Goal: Task Accomplishment & Management: Complete application form

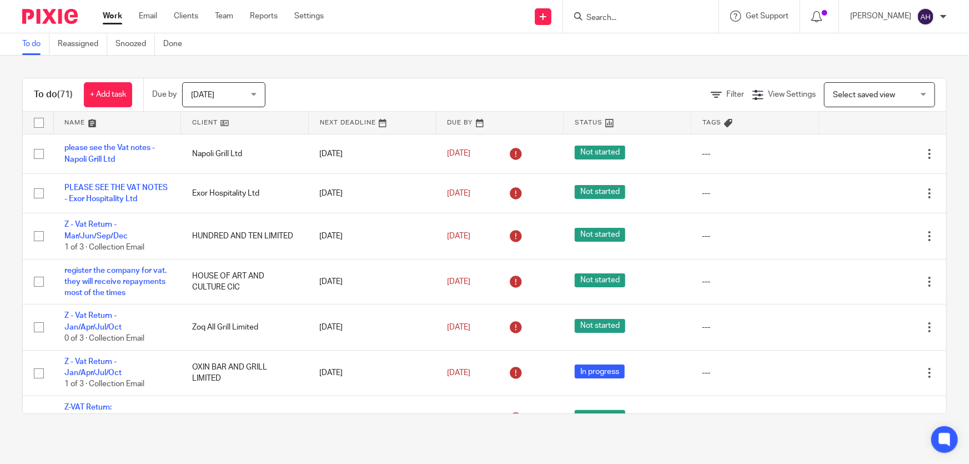
click at [647, 19] on input "Search" at bounding box center [635, 18] width 100 height 10
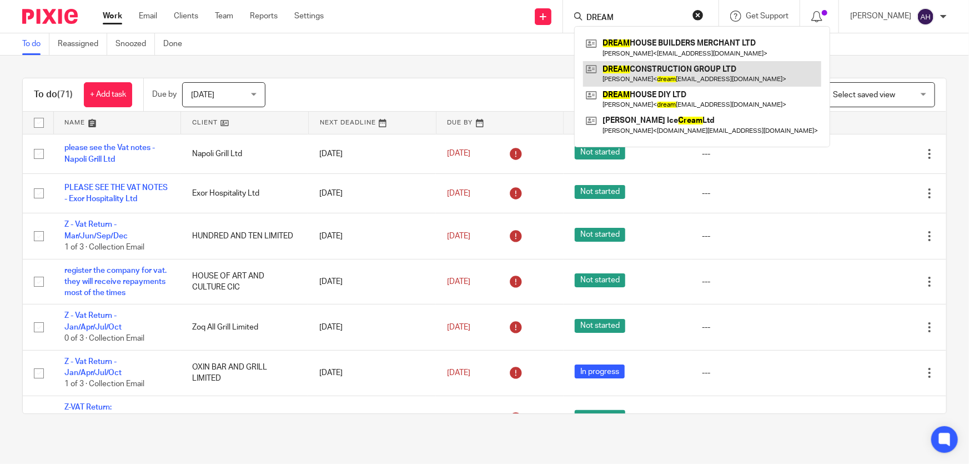
type input "DREAM"
click at [715, 71] on link at bounding box center [702, 74] width 238 height 26
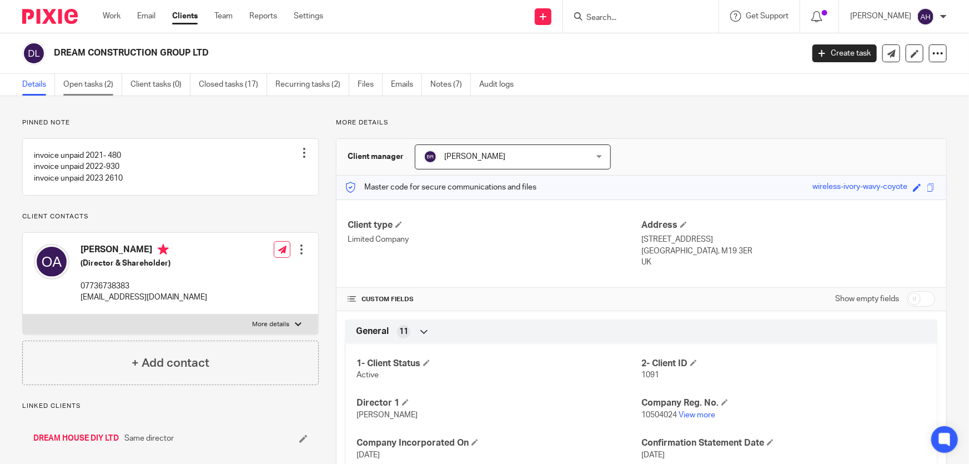
click at [87, 83] on link "Open tasks (2)" at bounding box center [92, 85] width 59 height 22
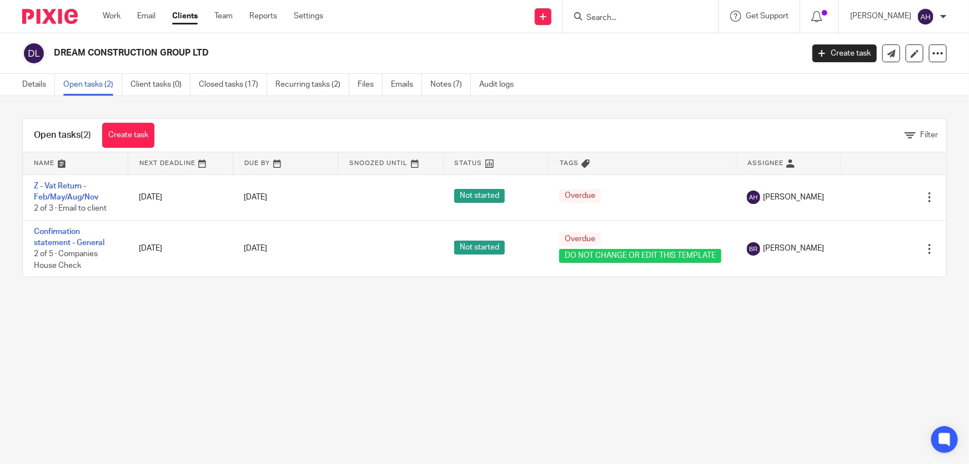
click at [687, 346] on main "DREAM CONSTRUCTION GROUP LTD Create task Update from Companies House Export dat…" at bounding box center [484, 232] width 969 height 464
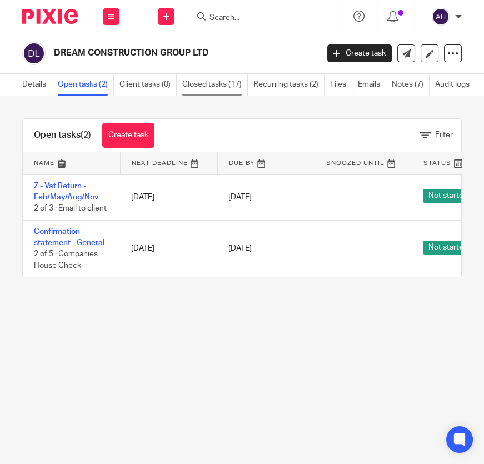
click at [195, 81] on link "Closed tasks (17)" at bounding box center [215, 85] width 66 height 22
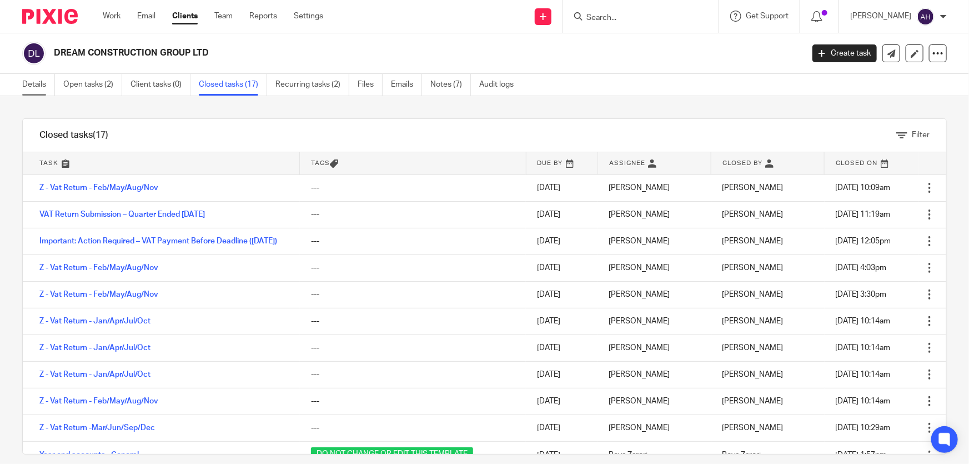
click at [35, 89] on link "Details" at bounding box center [38, 85] width 33 height 22
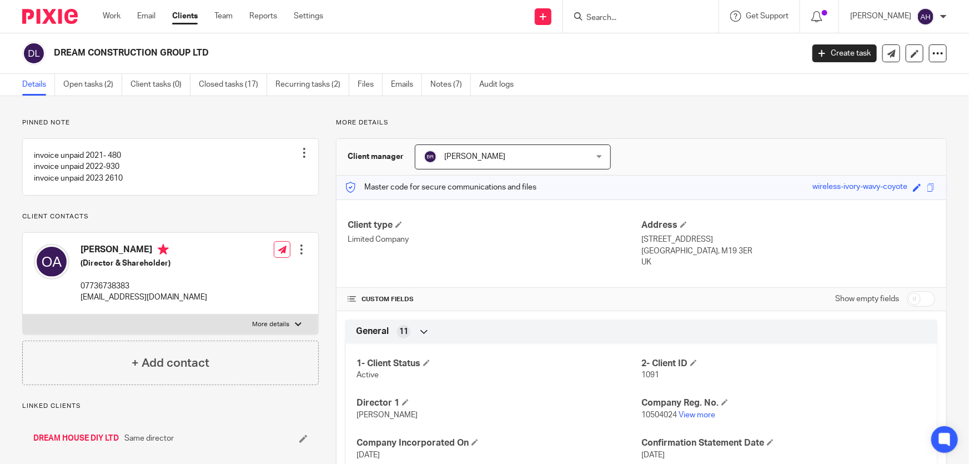
drag, startPoint x: 222, startPoint y: 55, endPoint x: 0, endPoint y: 46, distance: 221.7
click at [0, 46] on div "DREAM CONSTRUCTION GROUP LTD Create task Update from Companies House Export dat…" at bounding box center [484, 53] width 969 height 41
click at [230, 54] on h2 "DREAM CONSTRUCTION GROUP LTD" at bounding box center [351, 53] width 594 height 12
click at [230, 50] on h2 "DREAM CONSTRUCTION GROUP LTD" at bounding box center [351, 53] width 594 height 12
drag, startPoint x: 256, startPoint y: 53, endPoint x: 0, endPoint y: 53, distance: 256.0
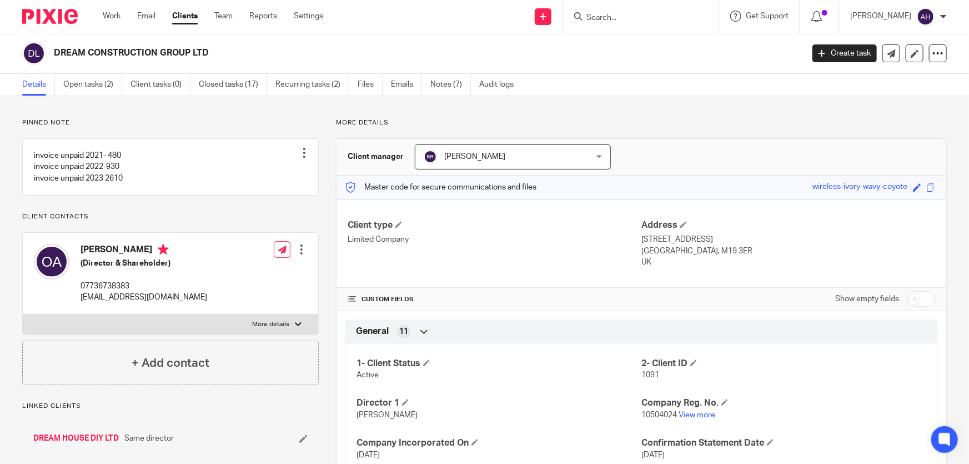
click at [0, 53] on div "DREAM CONSTRUCTION GROUP LTD Create task Update from Companies House Export dat…" at bounding box center [484, 53] width 969 height 41
click at [225, 48] on h2 "DREAM CONSTRUCTION GROUP LTD" at bounding box center [351, 53] width 594 height 12
drag, startPoint x: 178, startPoint y: 54, endPoint x: 11, endPoint y: 45, distance: 166.8
click at [11, 45] on div "DREAM CONSTRUCTION GROUP LTD Create task Update from Companies House Export dat…" at bounding box center [484, 53] width 969 height 41
click at [218, 53] on h2 "DREAM CONSTRUCTION GROUP LTD" at bounding box center [351, 53] width 594 height 12
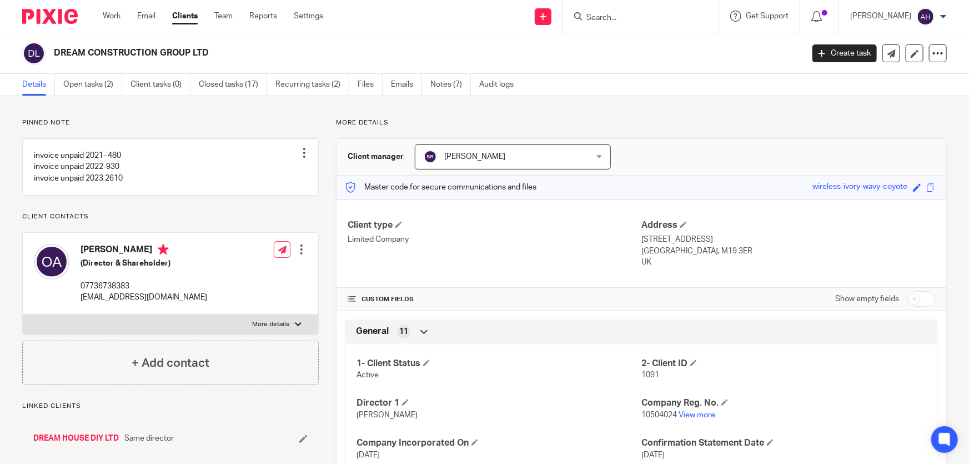
drag, startPoint x: 223, startPoint y: 53, endPoint x: 10, endPoint y: 54, distance: 212.7
click at [10, 54] on div "DREAM CONSTRUCTION GROUP LTD Create task Update from Companies House Export dat…" at bounding box center [484, 53] width 969 height 41
click at [237, 48] on h2 "DREAM CONSTRUCTION GROUP LTD" at bounding box center [351, 53] width 594 height 12
drag, startPoint x: 234, startPoint y: 53, endPoint x: 24, endPoint y: 49, distance: 209.9
click at [24, 49] on div "DREAM CONSTRUCTION GROUP LTD" at bounding box center [409, 53] width 774 height 23
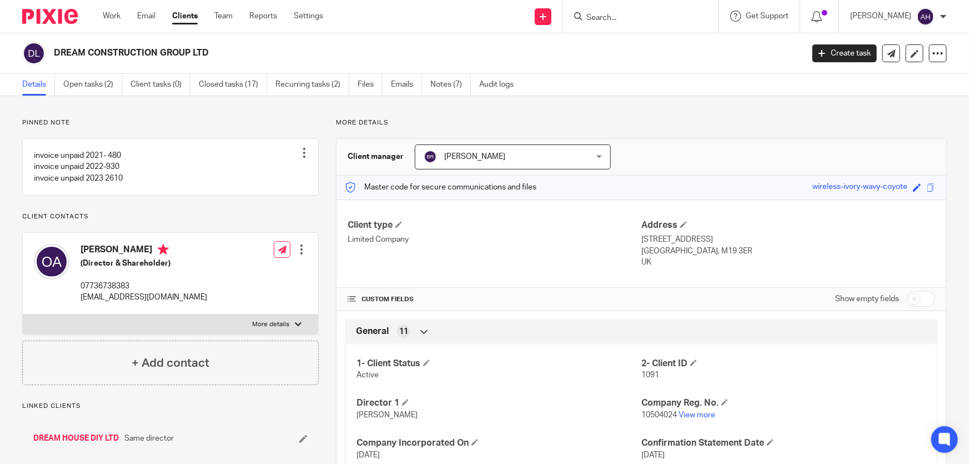
click at [228, 53] on h2 "DREAM CONSTRUCTION GROUP LTD" at bounding box center [351, 53] width 594 height 12
drag, startPoint x: 235, startPoint y: 56, endPoint x: 12, endPoint y: 50, distance: 223.9
click at [12, 50] on div "DREAM CONSTRUCTION GROUP LTD Create task Update from Companies House Export dat…" at bounding box center [484, 53] width 969 height 41
click at [215, 55] on h2 "DREAM CONSTRUCTION GROUP LTD" at bounding box center [351, 53] width 594 height 12
drag, startPoint x: 215, startPoint y: 55, endPoint x: 54, endPoint y: 49, distance: 161.1
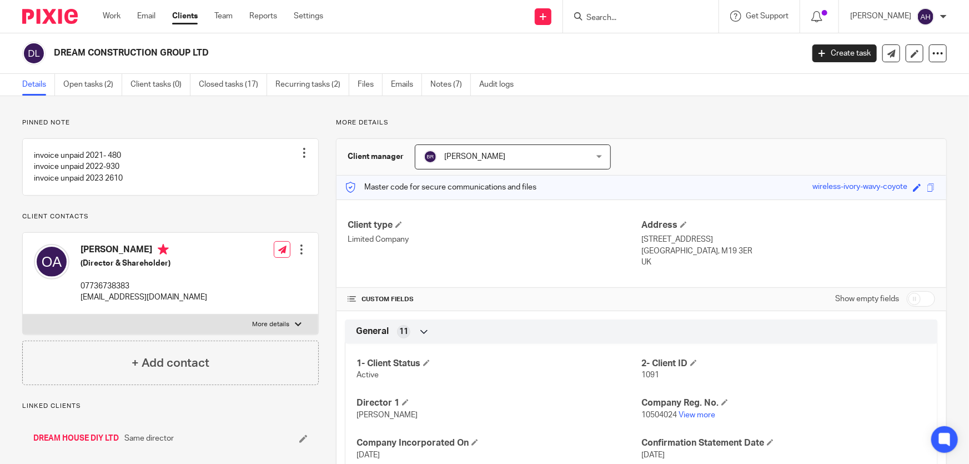
click at [54, 49] on h2 "DREAM CONSTRUCTION GROUP LTD" at bounding box center [351, 53] width 594 height 12
click at [229, 54] on h2 "DREAM CONSTRUCTION GROUP LTD" at bounding box center [351, 53] width 594 height 12
drag, startPoint x: 229, startPoint y: 54, endPoint x: 56, endPoint y: 48, distance: 172.8
click at [56, 48] on h2 "DREAM CONSTRUCTION GROUP LTD" at bounding box center [351, 53] width 594 height 12
click at [225, 54] on h2 "DREAM CONSTRUCTION GROUP LTD" at bounding box center [351, 53] width 594 height 12
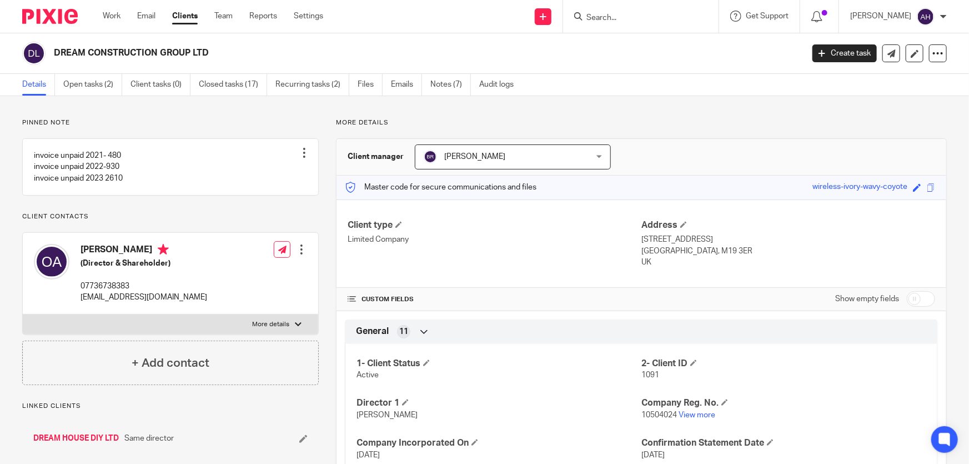
click at [231, 54] on h2 "DREAM CONSTRUCTION GROUP LTD" at bounding box center [351, 53] width 594 height 12
drag, startPoint x: 231, startPoint y: 54, endPoint x: 56, endPoint y: 51, distance: 175.5
click at [56, 51] on h2 "DREAM CONSTRUCTION GROUP LTD" at bounding box center [351, 53] width 594 height 12
click at [239, 52] on h2 "DREAM CONSTRUCTION GROUP LTD" at bounding box center [351, 53] width 594 height 12
drag, startPoint x: 225, startPoint y: 52, endPoint x: 56, endPoint y: 49, distance: 169.4
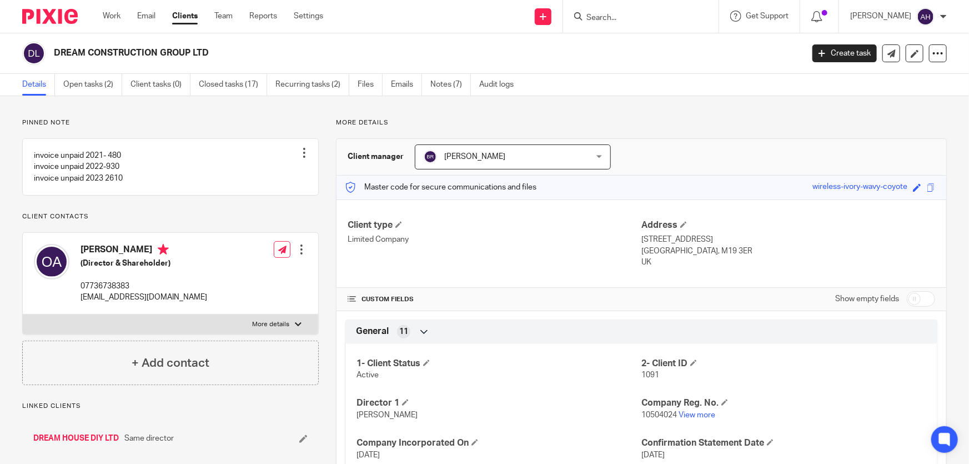
click at [56, 49] on h2 "DREAM CONSTRUCTION GROUP LTD" at bounding box center [351, 53] width 594 height 12
click at [222, 57] on h2 "DREAM CONSTRUCTION GROUP LTD" at bounding box center [351, 53] width 594 height 12
drag, startPoint x: 234, startPoint y: 55, endPoint x: 56, endPoint y: 50, distance: 178.3
click at [56, 50] on h2 "DREAM CONSTRUCTION GROUP LTD" at bounding box center [351, 53] width 594 height 12
click at [227, 55] on h2 "DREAM CONSTRUCTION GROUP LTD" at bounding box center [351, 53] width 594 height 12
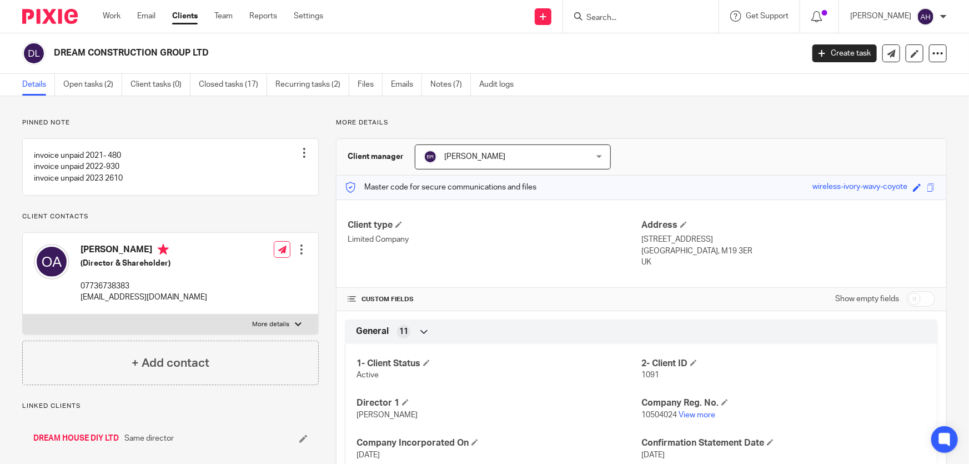
drag, startPoint x: 220, startPoint y: 58, endPoint x: 56, endPoint y: 49, distance: 164.0
click at [56, 49] on h2 "DREAM CONSTRUCTION GROUP LTD" at bounding box center [351, 53] width 594 height 12
click at [222, 53] on h2 "DREAM CONSTRUCTION GROUP LTD" at bounding box center [351, 53] width 594 height 12
drag, startPoint x: 218, startPoint y: 56, endPoint x: 4, endPoint y: 43, distance: 214.7
click at [4, 43] on div "DREAM CONSTRUCTION GROUP LTD Create task Update from Companies House Export dat…" at bounding box center [484, 53] width 969 height 41
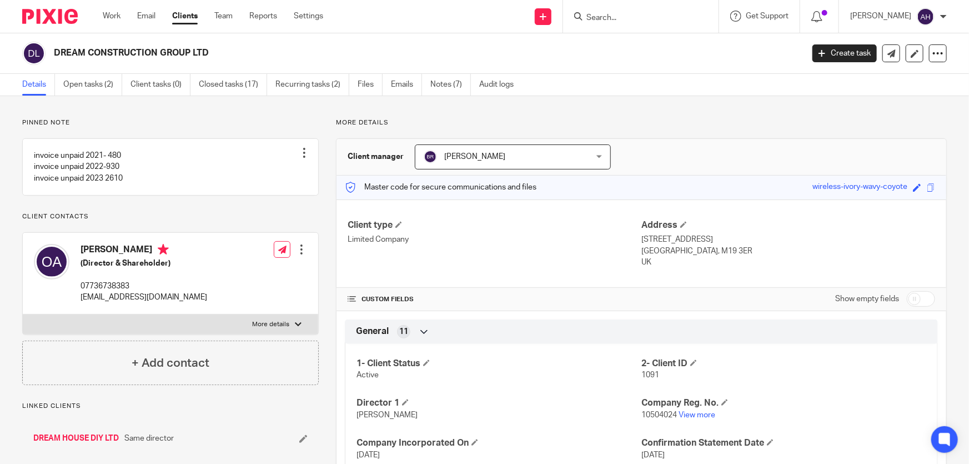
click at [227, 56] on h2 "DREAM CONSTRUCTION GROUP LTD" at bounding box center [351, 53] width 594 height 12
drag, startPoint x: 223, startPoint y: 55, endPoint x: 11, endPoint y: 50, distance: 211.6
click at [11, 50] on div "DREAM CONSTRUCTION GROUP LTD Create task Update from Companies House Export dat…" at bounding box center [484, 53] width 969 height 41
click at [228, 55] on h2 "DREAM CONSTRUCTION GROUP LTD" at bounding box center [351, 53] width 594 height 12
drag, startPoint x: 219, startPoint y: 53, endPoint x: 23, endPoint y: 53, distance: 195.5
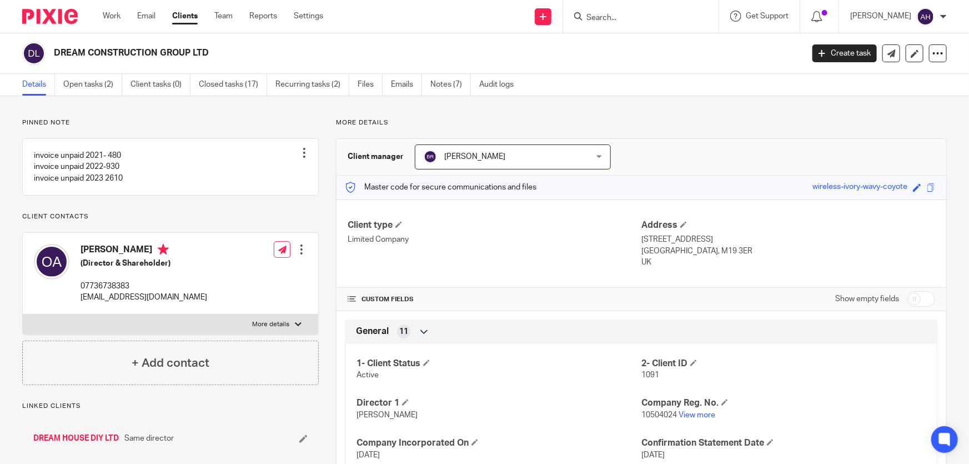
click at [23, 53] on div "DREAM CONSTRUCTION GROUP LTD" at bounding box center [409, 53] width 774 height 23
click at [221, 53] on h2 "DREAM CONSTRUCTION GROUP LTD" at bounding box center [351, 53] width 594 height 12
drag, startPoint x: 213, startPoint y: 54, endPoint x: 6, endPoint y: 42, distance: 208.0
click at [6, 42] on div "DREAM CONSTRUCTION GROUP LTD Create task Update from Companies House Export dat…" at bounding box center [484, 53] width 969 height 41
click at [235, 54] on h2 "DREAM CONSTRUCTION GROUP LTD" at bounding box center [351, 53] width 594 height 12
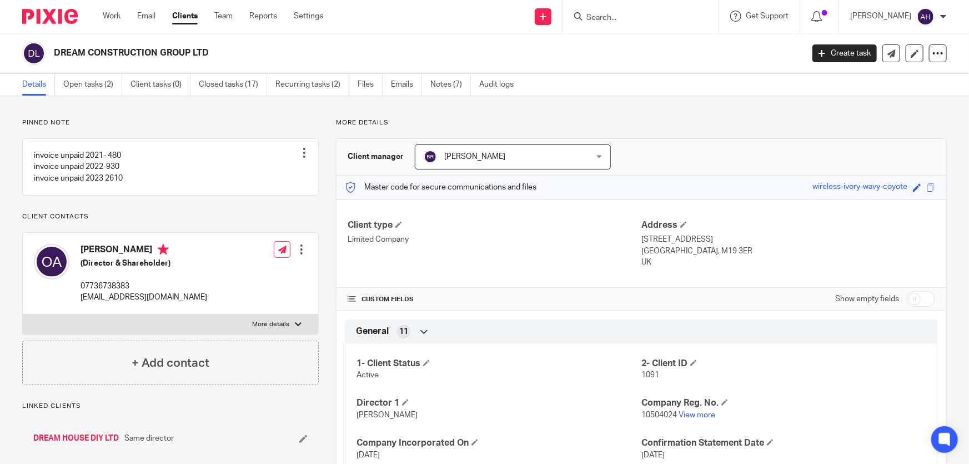
drag, startPoint x: 212, startPoint y: 50, endPoint x: 8, endPoint y: 34, distance: 204.4
click at [8, 34] on div "DREAM CONSTRUCTION GROUP LTD Create task Update from Companies House Export dat…" at bounding box center [484, 53] width 969 height 41
click at [224, 61] on div "DREAM CONSTRUCTION GROUP LTD" at bounding box center [409, 53] width 774 height 23
drag, startPoint x: 199, startPoint y: 52, endPoint x: 1, endPoint y: 43, distance: 198.5
click at [1, 43] on div "DREAM CONSTRUCTION GROUP LTD Create task Update from Companies House Export dat…" at bounding box center [484, 53] width 969 height 41
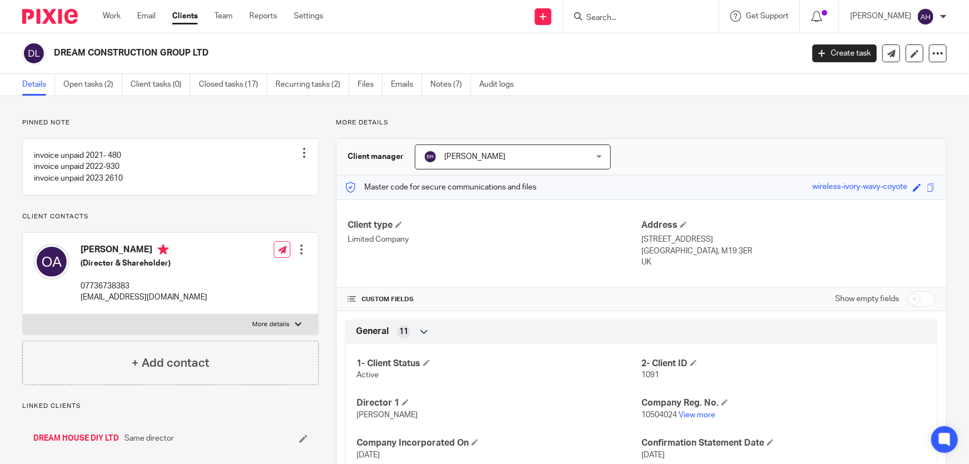
click at [228, 56] on h2 "DREAM CONSTRUCTION GROUP LTD" at bounding box center [351, 53] width 594 height 12
drag, startPoint x: 219, startPoint y: 56, endPoint x: 26, endPoint y: 48, distance: 193.4
click at [26, 48] on div "DREAM CONSTRUCTION GROUP LTD" at bounding box center [409, 53] width 774 height 23
click at [233, 51] on h2 "DREAM CONSTRUCTION GROUP LTD" at bounding box center [351, 53] width 594 height 12
drag, startPoint x: 225, startPoint y: 50, endPoint x: 4, endPoint y: 51, distance: 221.0
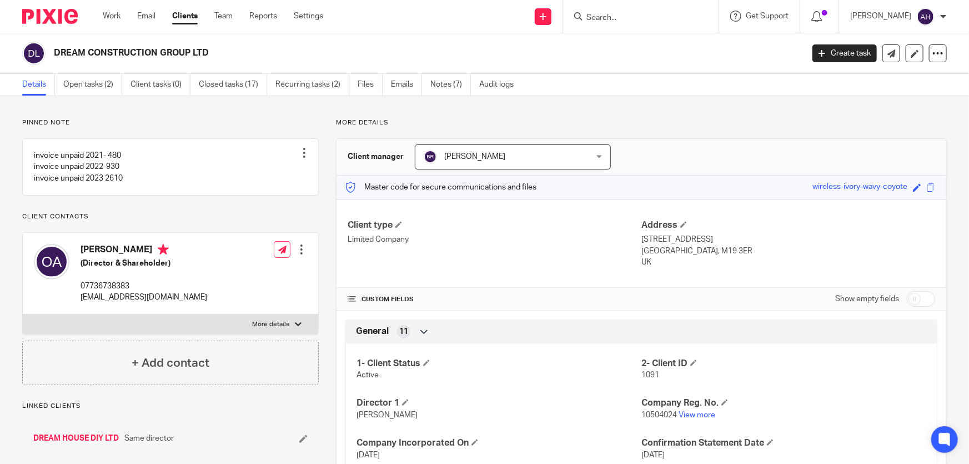
click at [4, 51] on div "DREAM CONSTRUCTION GROUP LTD Create task Update from Companies House Export dat…" at bounding box center [484, 53] width 969 height 41
click at [218, 55] on h2 "DREAM CONSTRUCTION GROUP LTD" at bounding box center [351, 53] width 594 height 12
drag, startPoint x: 218, startPoint y: 55, endPoint x: 11, endPoint y: 2, distance: 214.3
click at [11, 2] on body "Work Email Clients Team Reports Settings Work Email Clients Team Reports Settin…" at bounding box center [484, 232] width 969 height 464
click at [233, 53] on h2 "DREAM CONSTRUCTION GROUP LTD" at bounding box center [351, 53] width 594 height 12
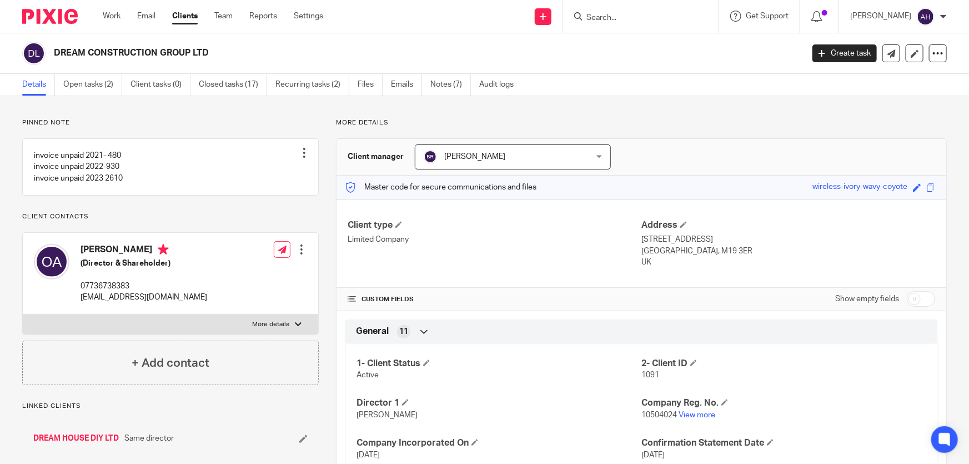
drag, startPoint x: 258, startPoint y: 54, endPoint x: 0, endPoint y: 21, distance: 259.9
click at [0, 21] on body "Work Email Clients Team Reports Settings Work Email Clients Team Reports Settin…" at bounding box center [484, 232] width 969 height 464
click at [242, 54] on h2 "DREAM CONSTRUCTION GROUP LTD" at bounding box center [351, 53] width 594 height 12
drag, startPoint x: 233, startPoint y: 54, endPoint x: 5, endPoint y: 45, distance: 228.4
click at [5, 45] on div "DREAM CONSTRUCTION GROUP LTD Create task Update from Companies House Export dat…" at bounding box center [484, 53] width 969 height 41
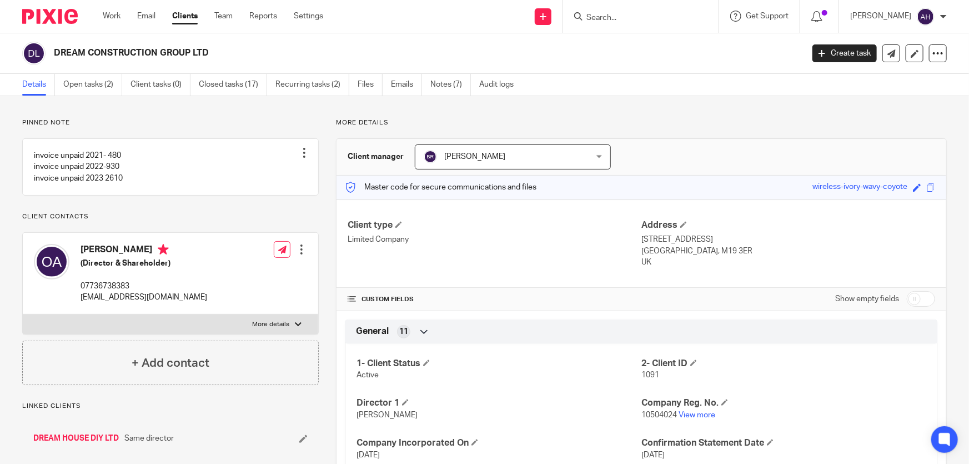
click at [308, 57] on h2 "DREAM CONSTRUCTION GROUP LTD" at bounding box center [351, 53] width 594 height 12
drag, startPoint x: 287, startPoint y: 57, endPoint x: 0, endPoint y: 46, distance: 286.7
click at [0, 46] on div "DREAM CONSTRUCTION GROUP LTD Create task Update from Companies House Export dat…" at bounding box center [484, 53] width 969 height 41
click at [284, 49] on h2 "DREAM CONSTRUCTION GROUP LTD" at bounding box center [351, 53] width 594 height 12
drag, startPoint x: 235, startPoint y: 52, endPoint x: 25, endPoint y: 50, distance: 210.5
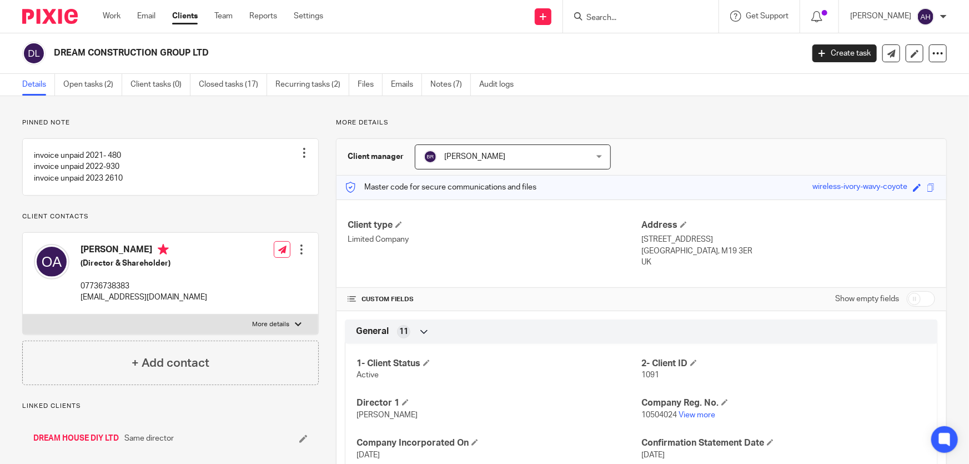
click at [25, 50] on div "DREAM CONSTRUCTION GROUP LTD" at bounding box center [409, 53] width 774 height 23
click at [240, 50] on h2 "DREAM CONSTRUCTION GROUP LTD" at bounding box center [351, 53] width 594 height 12
drag, startPoint x: 234, startPoint y: 55, endPoint x: 17, endPoint y: 53, distance: 217.1
click at [17, 53] on div "DREAM CONSTRUCTION GROUP LTD Create task Update from Companies House Export dat…" at bounding box center [484, 53] width 969 height 41
click at [270, 48] on h2 "DREAM CONSTRUCTION GROUP LTD" at bounding box center [351, 53] width 594 height 12
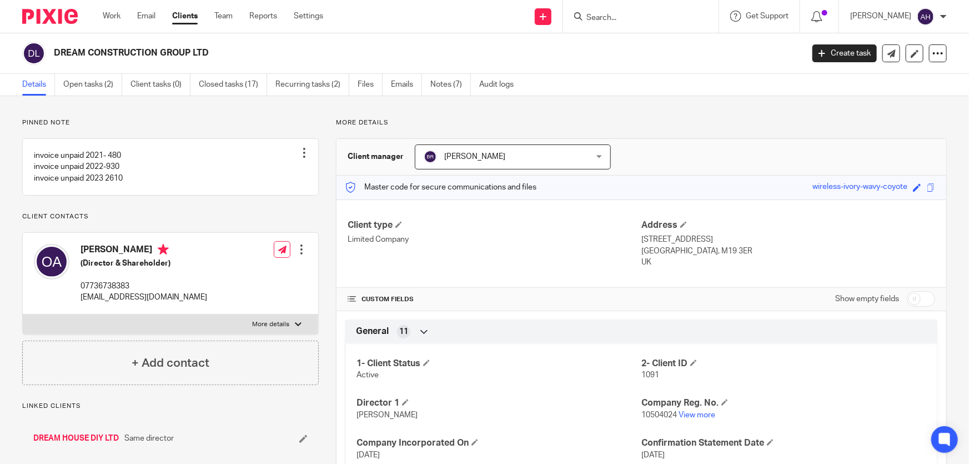
drag, startPoint x: 162, startPoint y: 56, endPoint x: 11, endPoint y: 50, distance: 151.1
click at [11, 50] on div "DREAM CONSTRUCTION GROUP LTD Create task Update from Companies House Export dat…" at bounding box center [484, 53] width 969 height 41
click at [231, 53] on h2 "DREAM CONSTRUCTION GROUP LTD" at bounding box center [351, 53] width 594 height 12
drag, startPoint x: 223, startPoint y: 51, endPoint x: 14, endPoint y: 51, distance: 209.3
click at [14, 51] on div "DREAM CONSTRUCTION GROUP LTD Create task Update from Companies House Export dat…" at bounding box center [484, 53] width 969 height 41
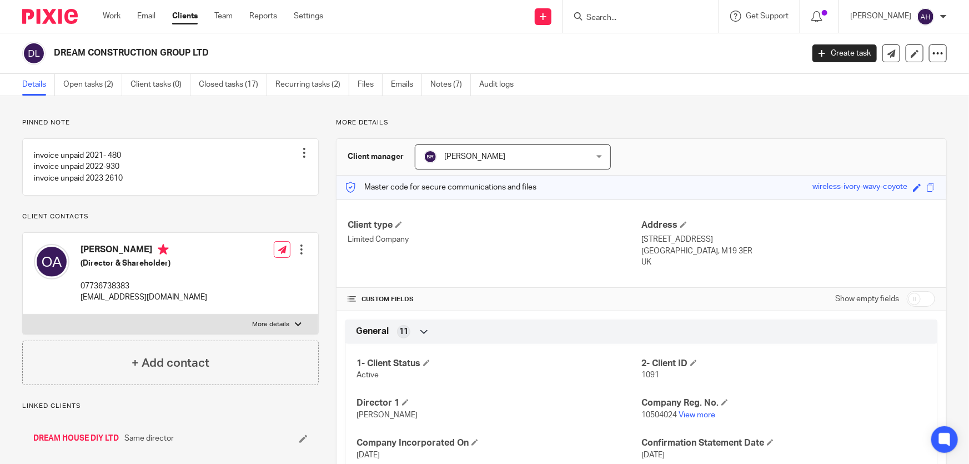
click at [227, 56] on h2 "DREAM CONSTRUCTION GROUP LTD" at bounding box center [351, 53] width 594 height 12
drag, startPoint x: 217, startPoint y: 54, endPoint x: 37, endPoint y: 53, distance: 179.9
click at [23, 53] on div "DREAM CONSTRUCTION GROUP LTD" at bounding box center [409, 53] width 774 height 23
click at [225, 52] on h2 "DREAM CONSTRUCTION GROUP LTD" at bounding box center [351, 53] width 594 height 12
drag, startPoint x: 225, startPoint y: 52, endPoint x: 55, endPoint y: 54, distance: 169.9
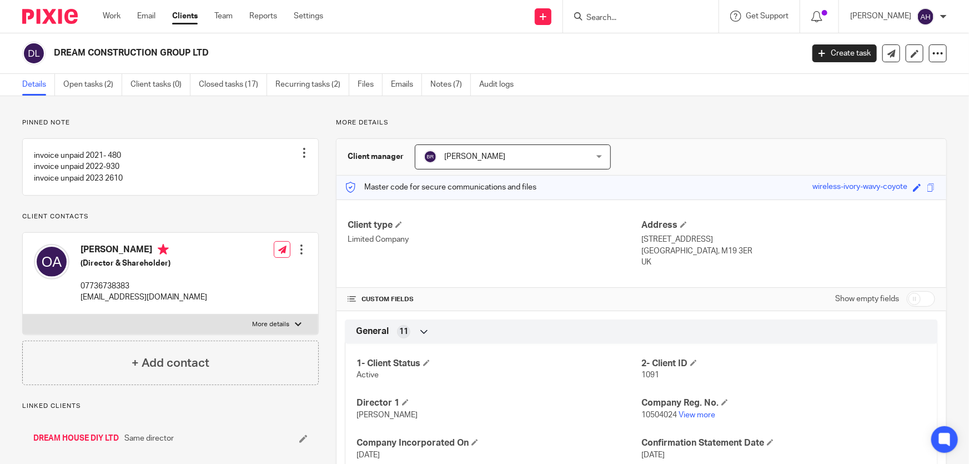
click at [55, 54] on h2 "DREAM CONSTRUCTION GROUP LTD" at bounding box center [351, 53] width 594 height 12
click at [104, 88] on link "Open tasks (2)" at bounding box center [92, 85] width 59 height 22
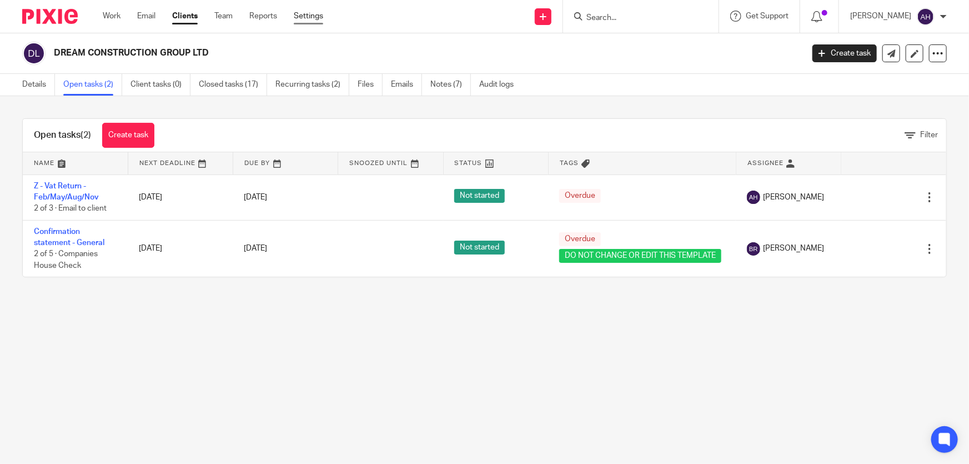
click at [305, 17] on link "Settings" at bounding box center [308, 16] width 29 height 11
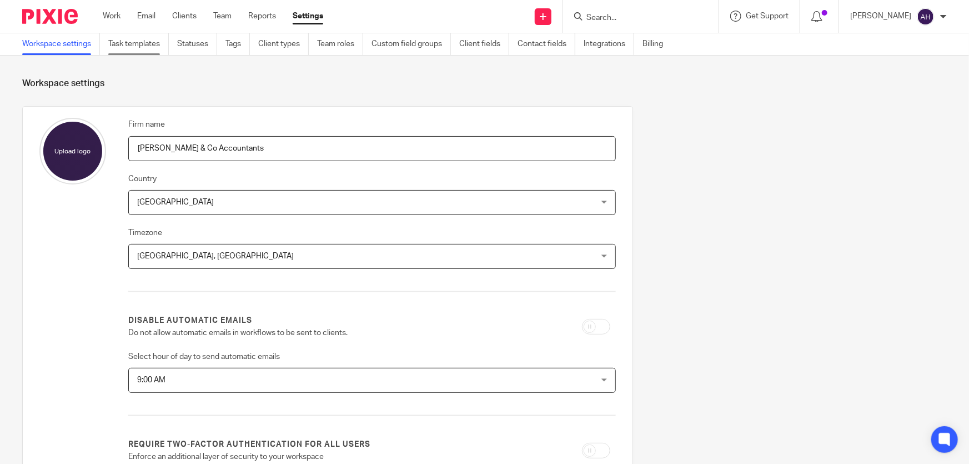
click at [151, 42] on link "Task templates" at bounding box center [138, 44] width 61 height 22
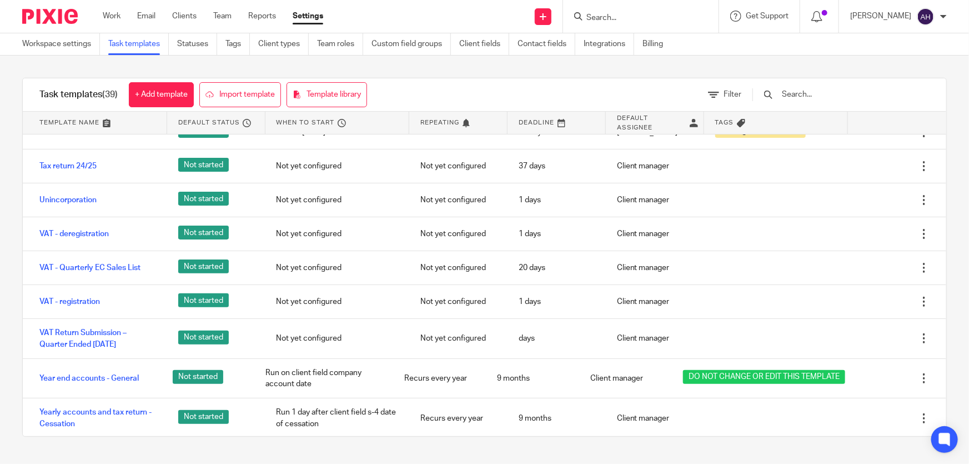
scroll to position [1123, 0]
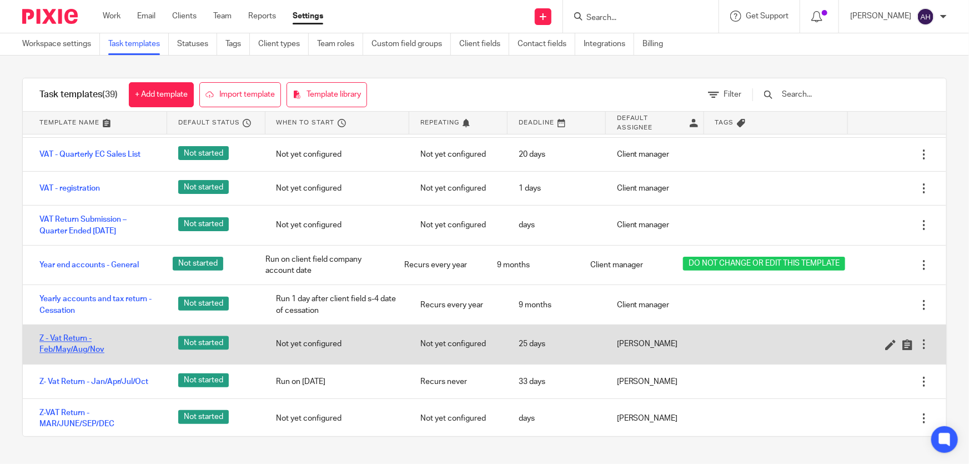
click at [76, 333] on link "Z - Vat Return - Feb/May/Aug/Nov" at bounding box center [97, 344] width 117 height 23
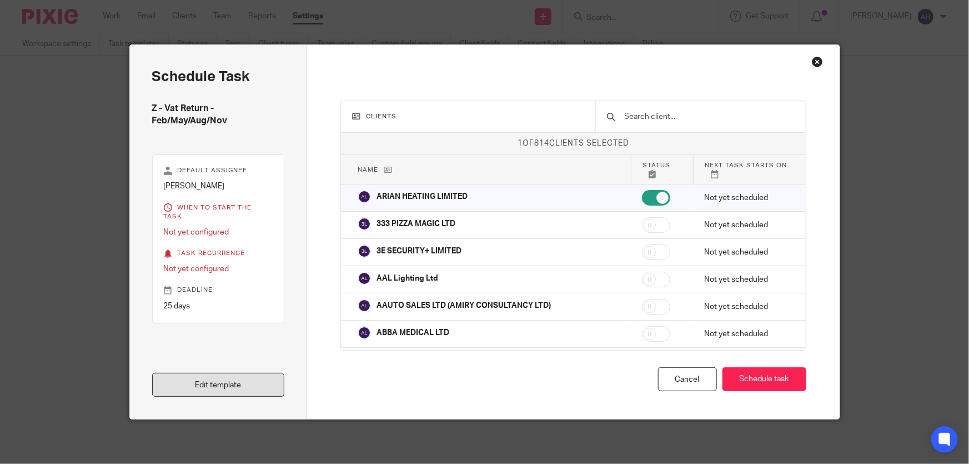
click at [232, 388] on link "Edit template" at bounding box center [218, 385] width 133 height 24
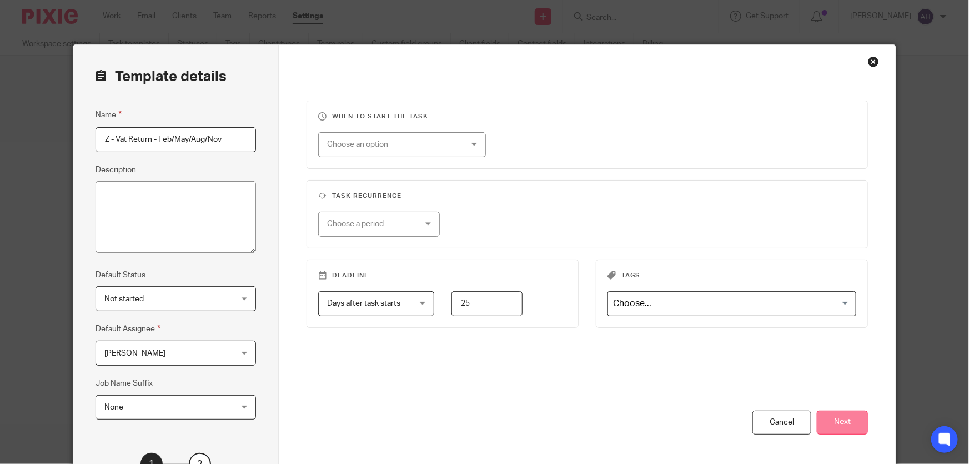
click at [852, 422] on button "Next" at bounding box center [842, 422] width 51 height 24
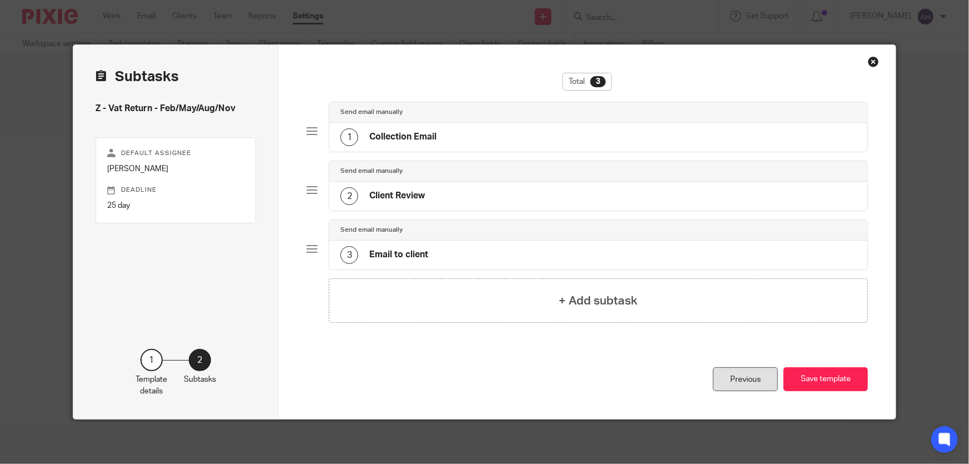
click at [752, 381] on div "Previous" at bounding box center [745, 379] width 65 height 24
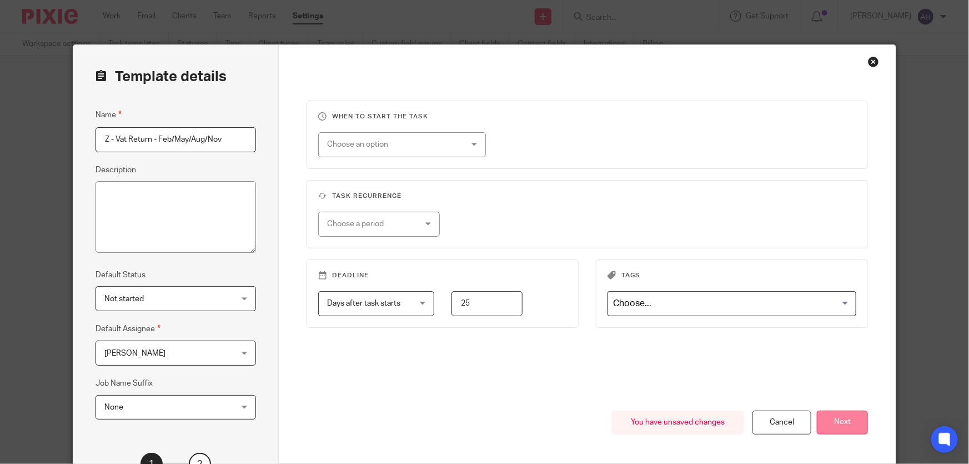
click at [843, 418] on button "Next" at bounding box center [842, 422] width 51 height 24
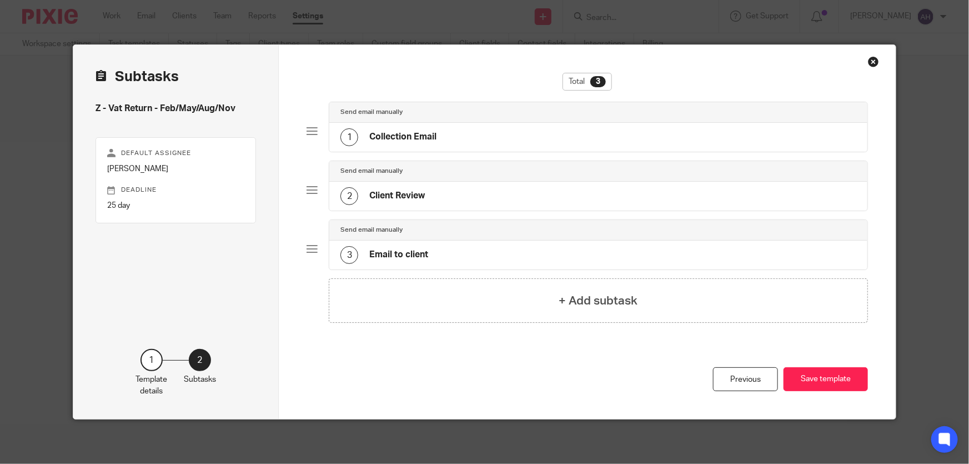
click at [405, 190] on h4 "Client Review" at bounding box center [397, 196] width 56 height 12
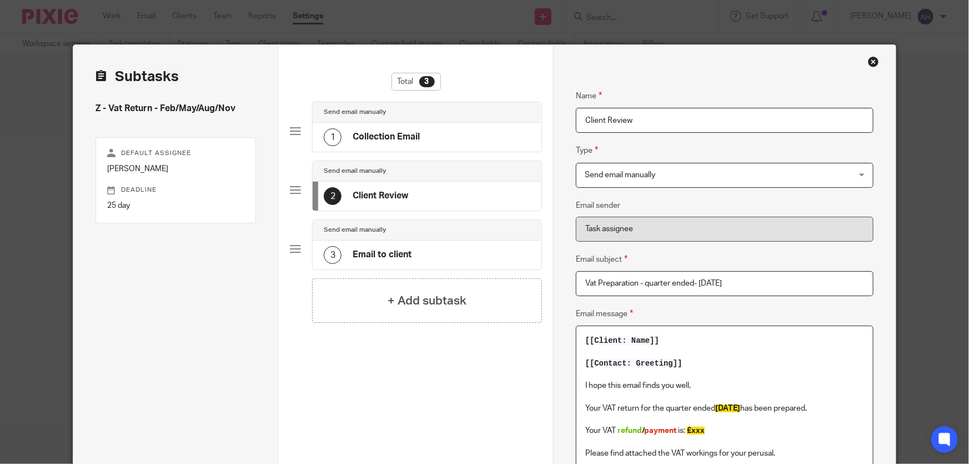
click at [727, 379] on p at bounding box center [724, 374] width 279 height 11
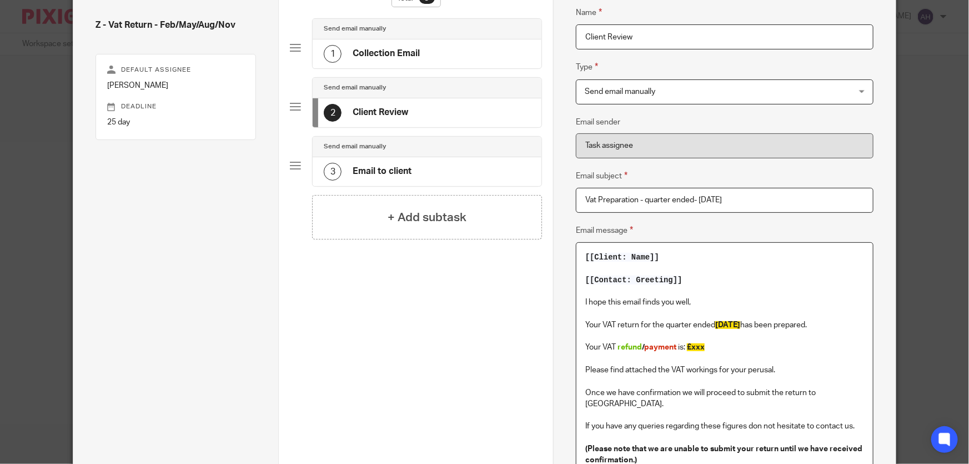
scroll to position [101, 0]
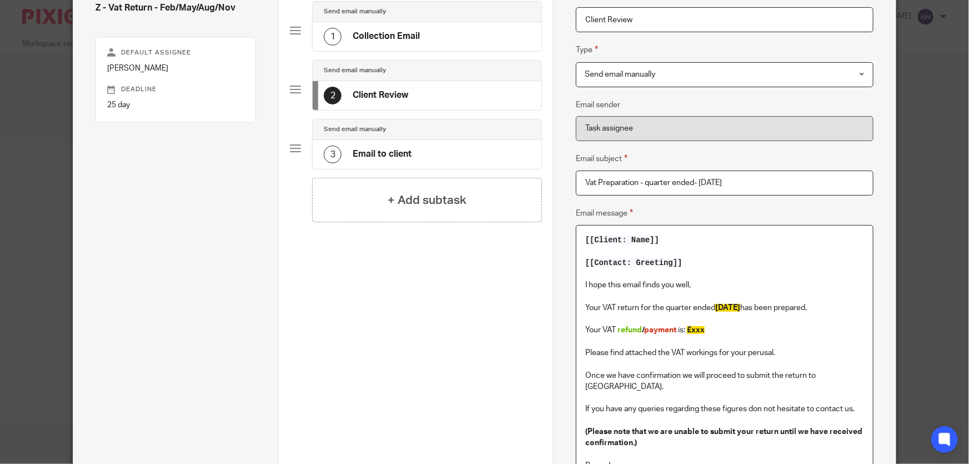
click at [404, 149] on h4 "Email to client" at bounding box center [382, 154] width 59 height 12
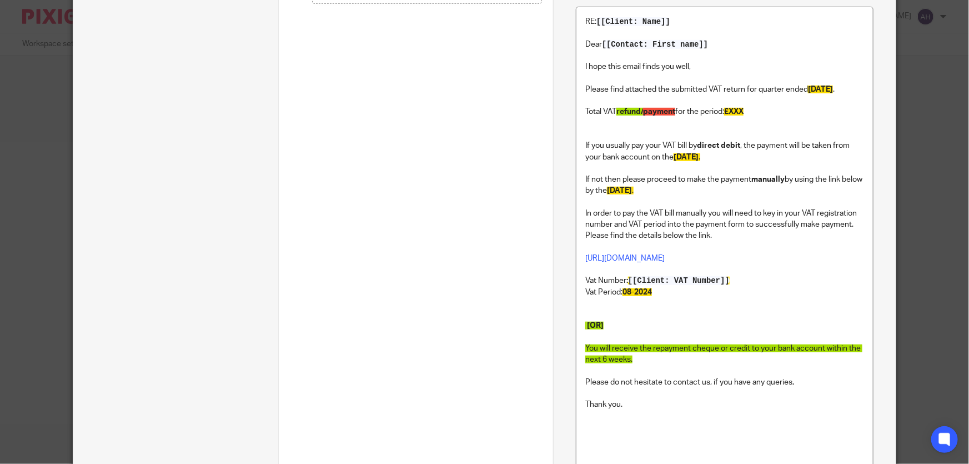
scroll to position [404, 0]
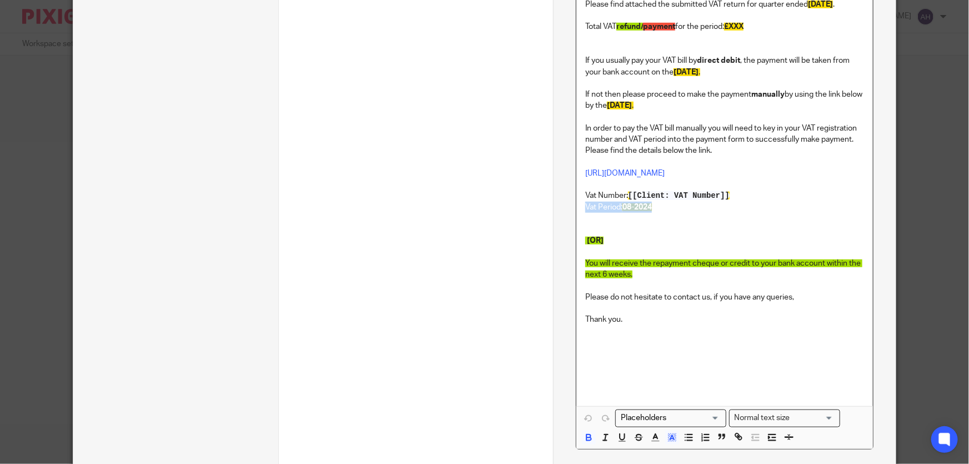
drag, startPoint x: 680, startPoint y: 214, endPoint x: 528, endPoint y: 218, distance: 151.6
click at [528, 218] on div "Subtasks Z - Vat Return - Feb/May/Aug/Nov Default assignee Ali Hatami Deadline …" at bounding box center [484, 87] width 822 height 892
click at [589, 224] on p at bounding box center [724, 218] width 279 height 11
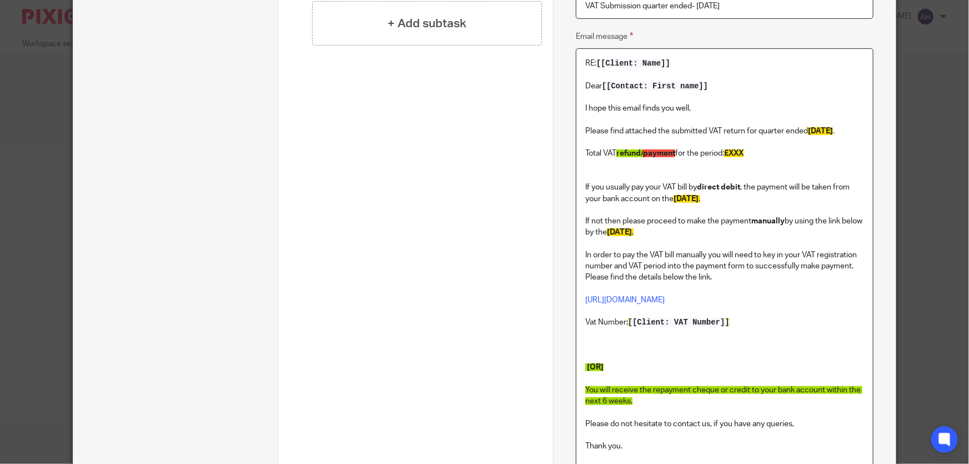
scroll to position [252, 0]
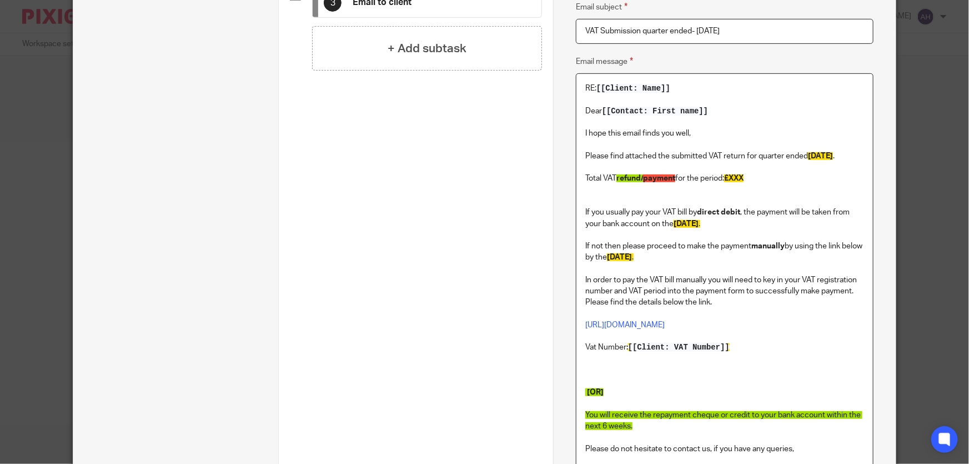
click at [808, 160] on span "31st AUG 2024" at bounding box center [820, 156] width 25 height 8
click at [699, 228] on span "10th of OCT 2024" at bounding box center [686, 224] width 25 height 8
click at [687, 263] on p "If not then please proceed to make the payment manually by using the link below…" at bounding box center [724, 251] width 279 height 23
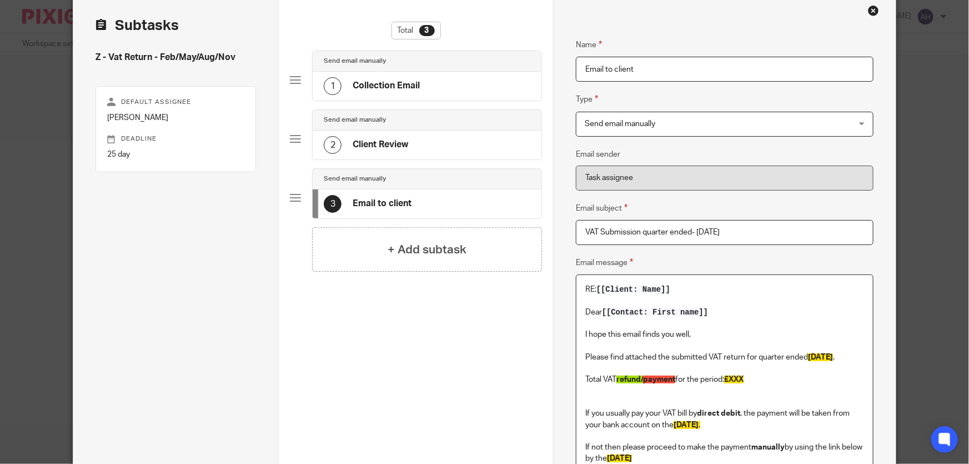
scroll to position [50, 0]
click at [385, 133] on div "2 Client Review" at bounding box center [427, 146] width 229 height 29
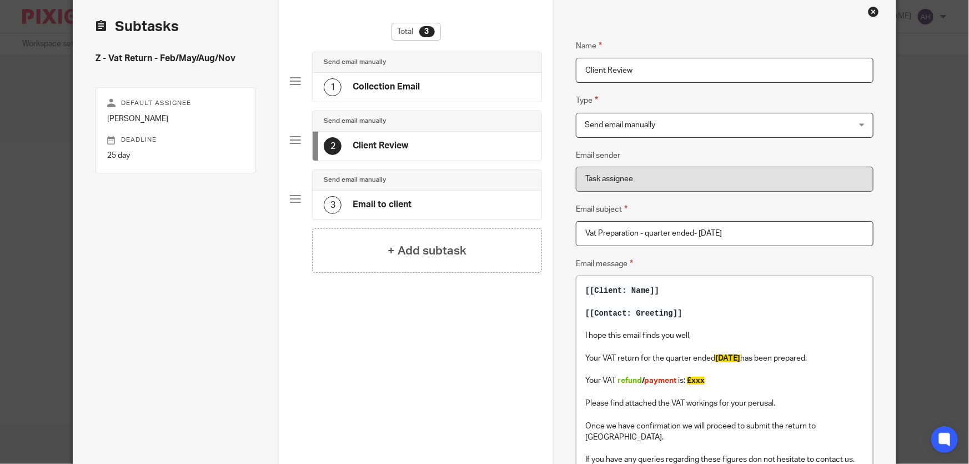
click at [385, 144] on h4 "Client Review" at bounding box center [381, 146] width 56 height 12
click at [763, 369] on p at bounding box center [724, 369] width 279 height 11
click at [740, 358] on span "31st AUG 2024" at bounding box center [727, 358] width 25 height 8
click at [764, 375] on p "Your VAT refund / payment is: £xxx" at bounding box center [724, 380] width 279 height 11
click at [379, 201] on h4 "Email to client" at bounding box center [382, 205] width 59 height 12
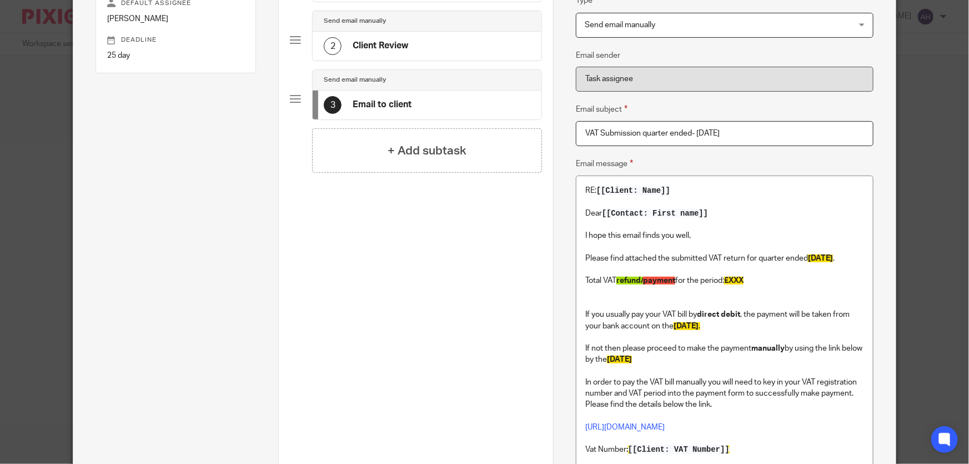
scroll to position [0, 0]
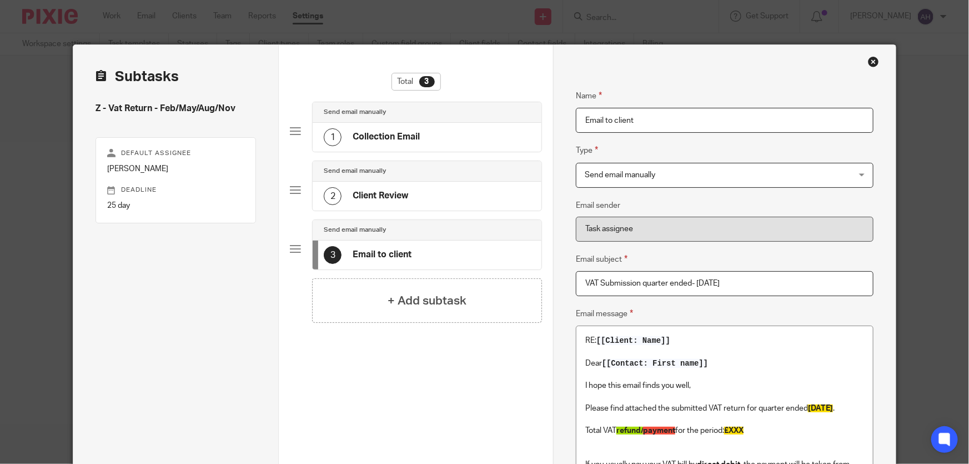
drag, startPoint x: 724, startPoint y: 283, endPoint x: 736, endPoint y: 287, distance: 12.8
click at [736, 287] on input "VAT Submission quarter ended- Aug 2024" at bounding box center [725, 283] width 298 height 25
type input "VAT Submission quarter ended- Aug 2025"
click at [413, 193] on div "2 Client Review" at bounding box center [427, 196] width 229 height 29
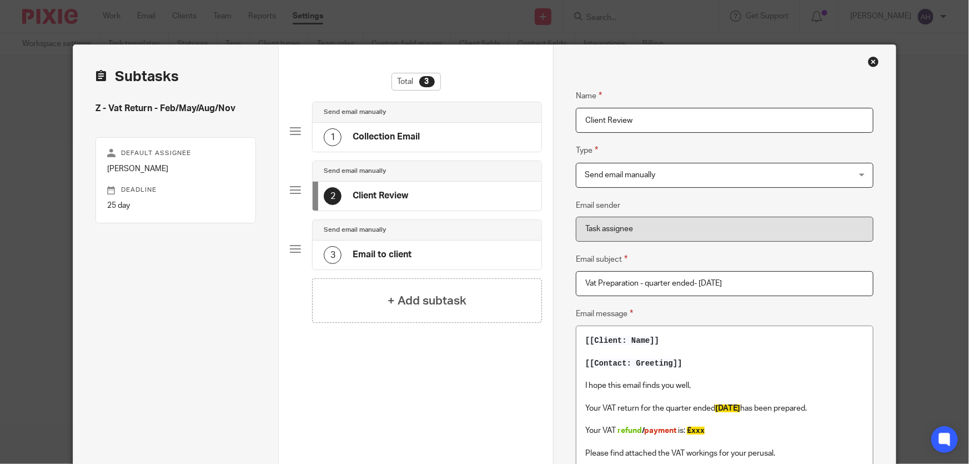
click at [391, 258] on h4 "Email to client" at bounding box center [382, 255] width 59 height 12
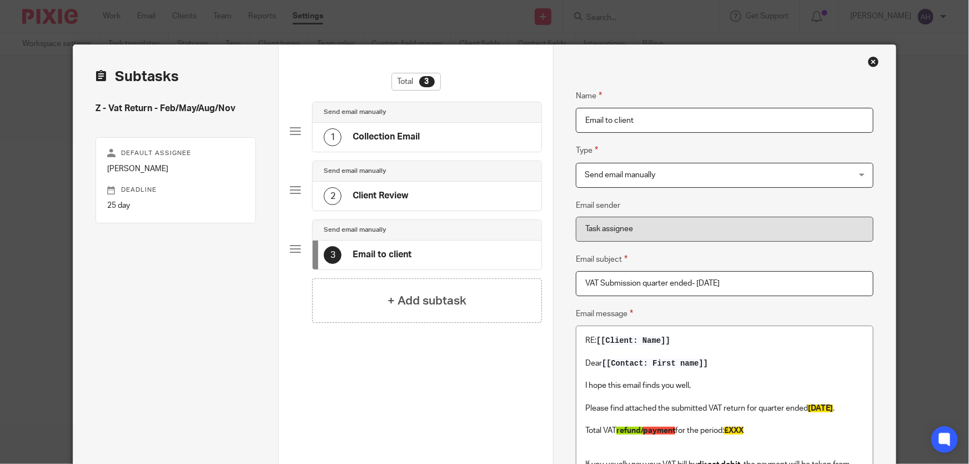
click at [405, 195] on h4 "Client Review" at bounding box center [381, 196] width 56 height 12
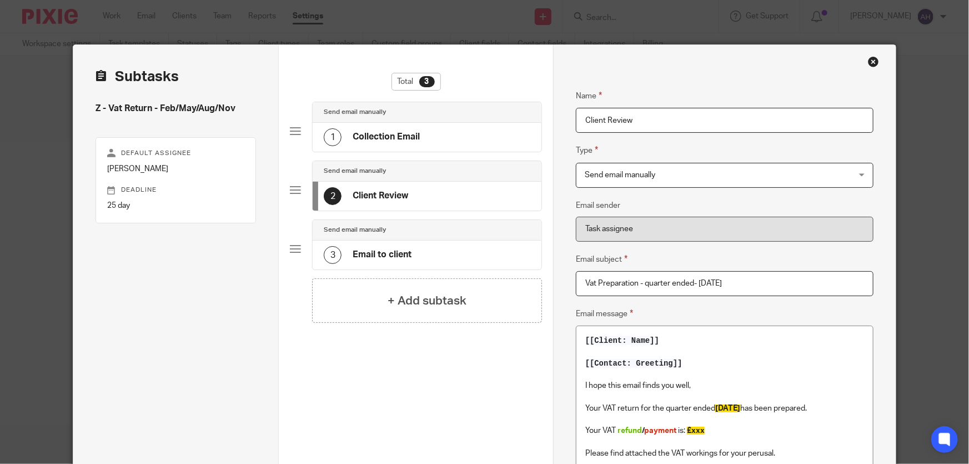
click at [733, 282] on input "Vat Preparation - quarter ended- AUG 2024" at bounding box center [725, 283] width 298 height 25
type input "Vat Preparation - quarter ended- AUG 2025"
click at [411, 366] on div "Total 3 Send email manually 1 Collection Email Send email manually 2 Client Rev…" at bounding box center [416, 295] width 252 height 445
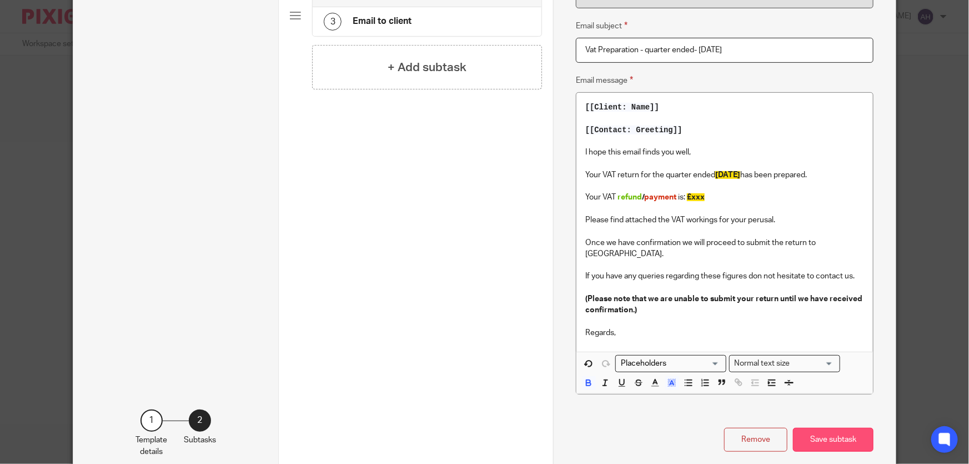
scroll to position [282, 0]
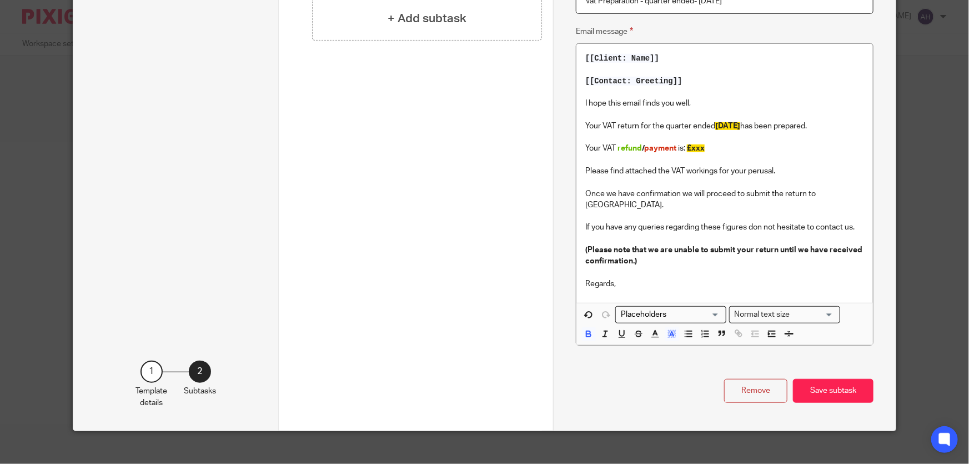
drag, startPoint x: 837, startPoint y: 378, endPoint x: 716, endPoint y: 211, distance: 206.3
click at [716, 210] on div "Name Client Review Type Send email manually Send email manually Instructions Se…" at bounding box center [725, 97] width 298 height 612
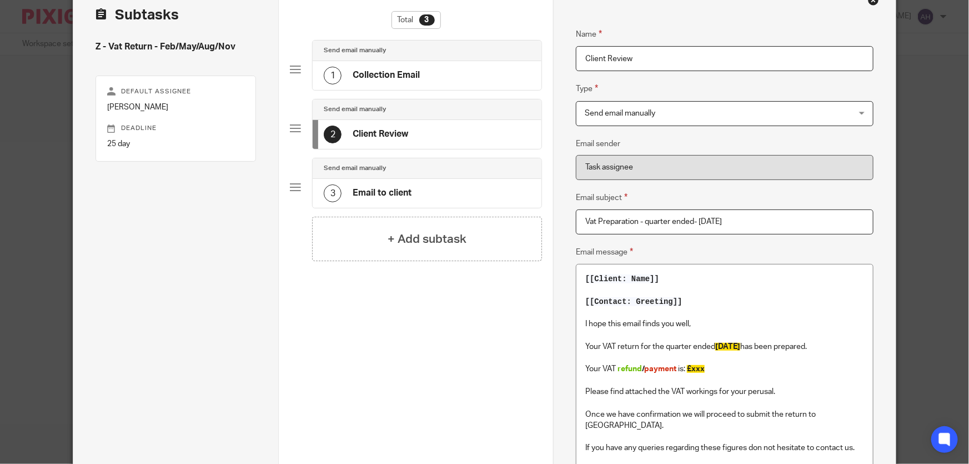
scroll to position [29, 0]
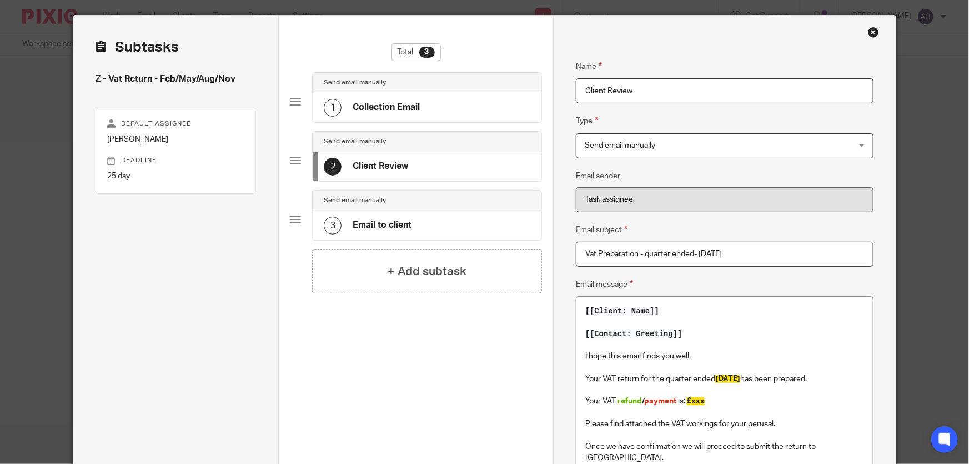
click at [426, 221] on div "3 Email to client" at bounding box center [427, 225] width 229 height 29
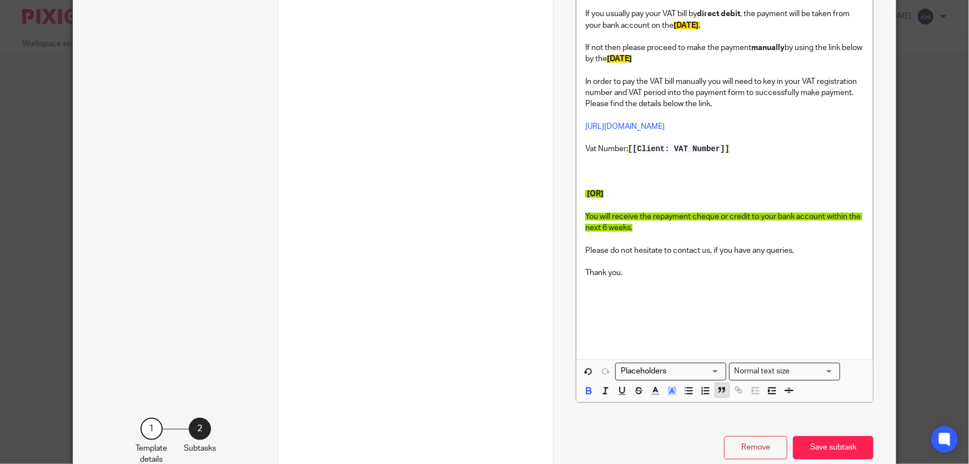
scroll to position [479, 0]
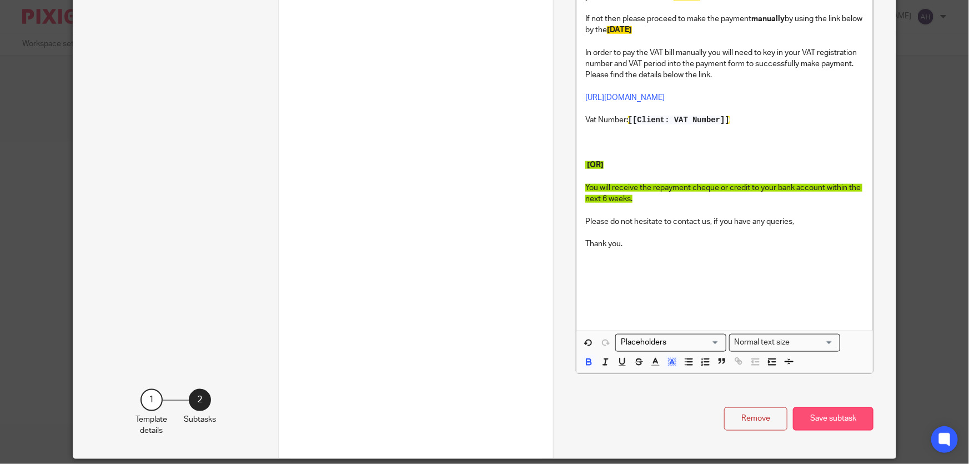
click at [821, 431] on button "Save subtask" at bounding box center [833, 419] width 81 height 24
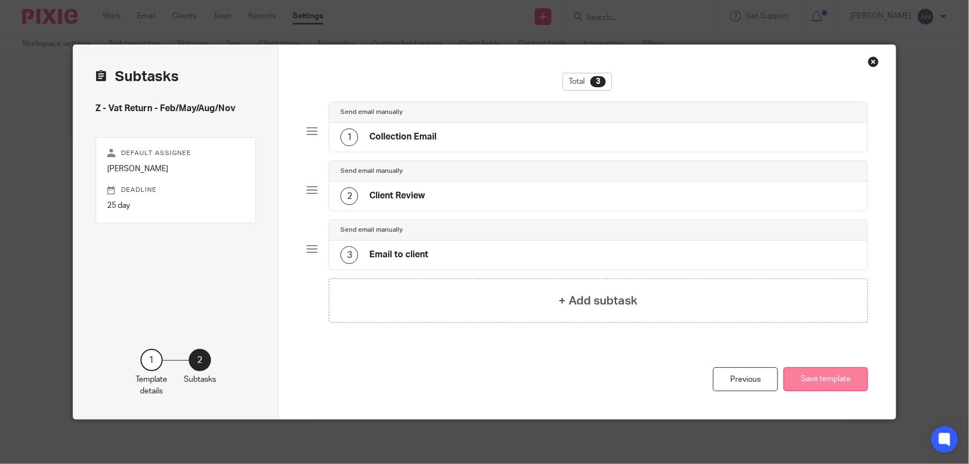
click at [831, 376] on button "Save template" at bounding box center [826, 379] width 84 height 24
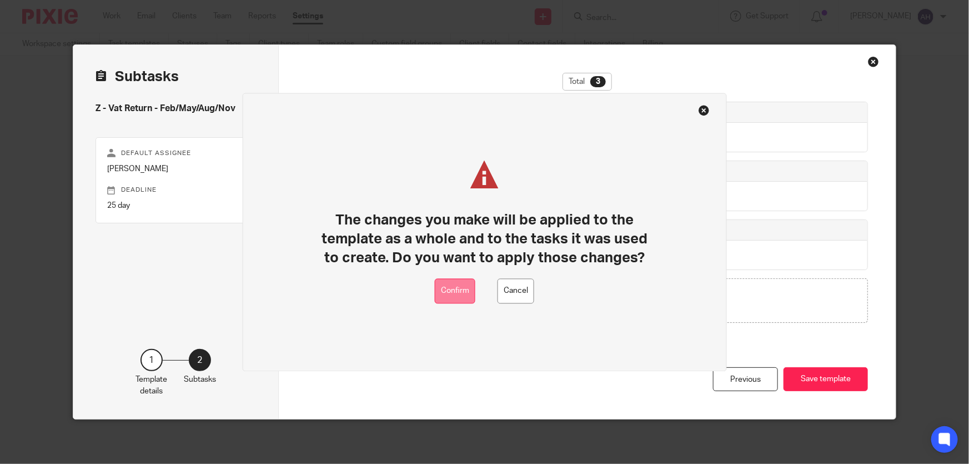
click at [465, 289] on button "Confirm" at bounding box center [455, 291] width 41 height 25
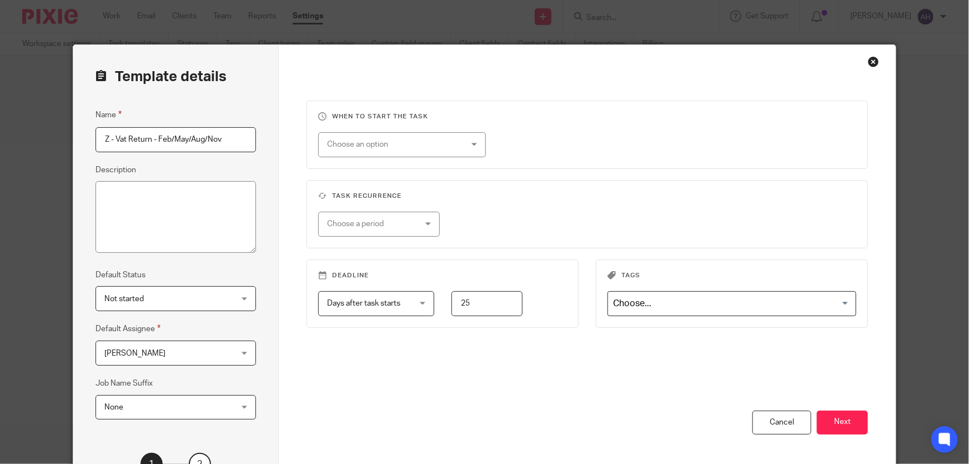
click at [868, 62] on div "Close this dialog window" at bounding box center [873, 61] width 11 height 11
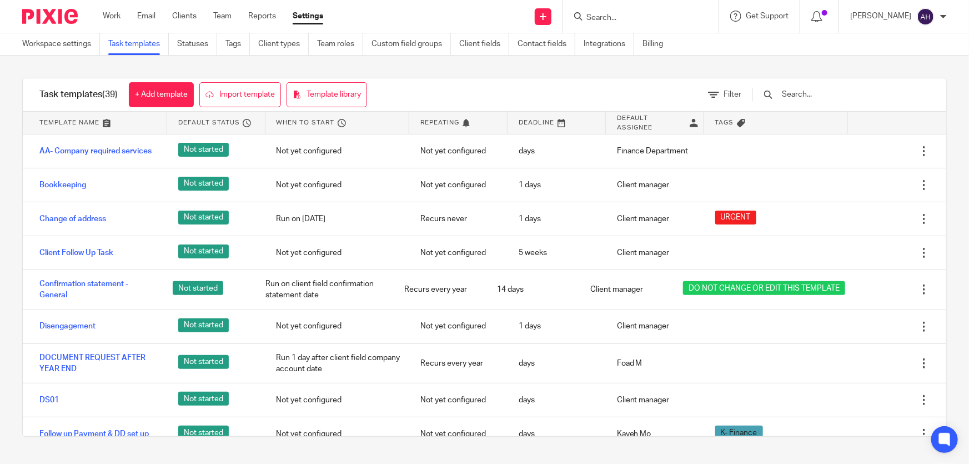
click at [641, 17] on input "Search" at bounding box center [635, 18] width 100 height 10
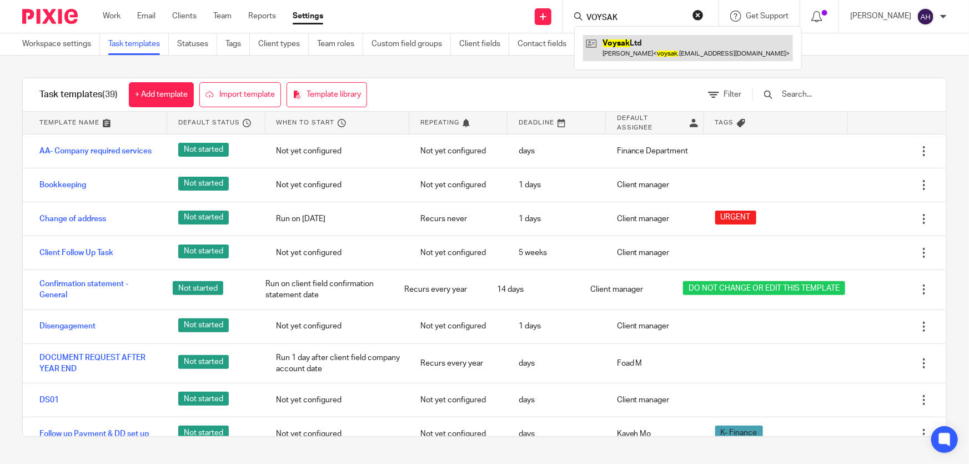
type input "VOYSAK"
click at [661, 47] on link at bounding box center [688, 48] width 210 height 26
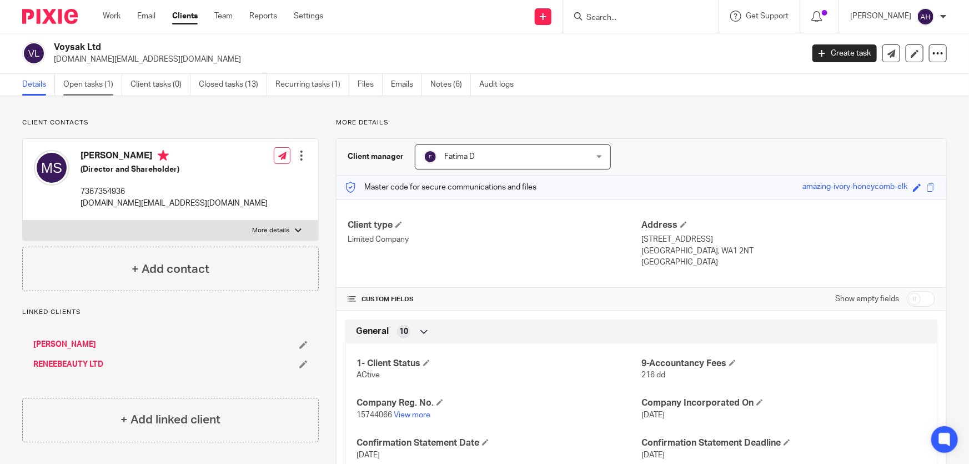
click at [82, 81] on link "Open tasks (1)" at bounding box center [92, 85] width 59 height 22
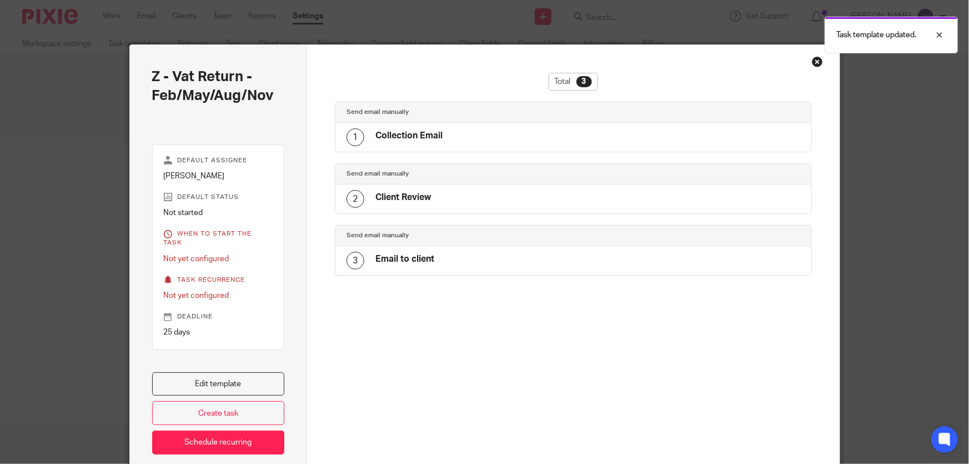
click at [377, 195] on h4 "Client Review" at bounding box center [403, 198] width 56 height 12
click at [938, 33] on div at bounding box center [931, 34] width 30 height 13
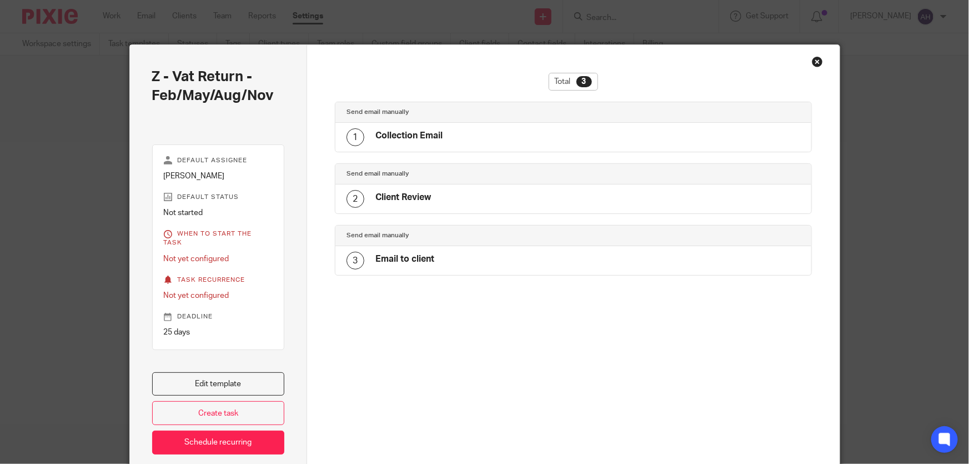
click at [816, 65] on div "Close this dialog window" at bounding box center [817, 61] width 11 height 11
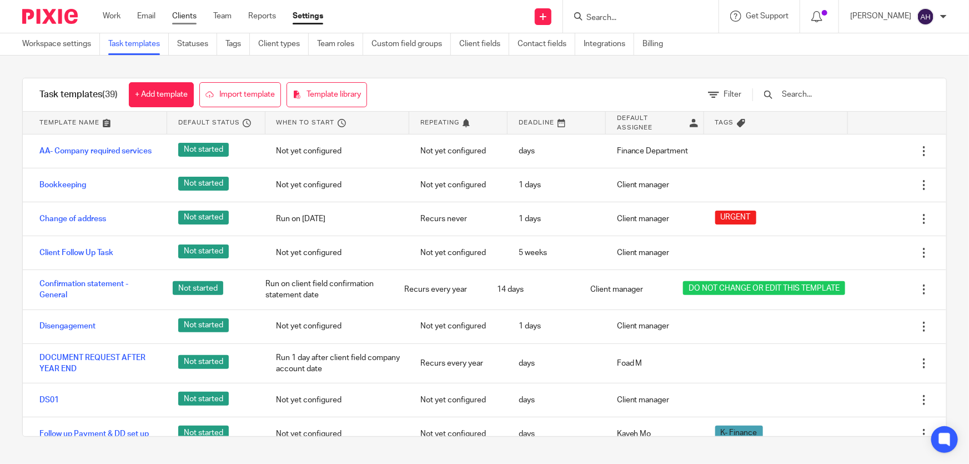
click at [195, 16] on link "Clients" at bounding box center [184, 16] width 24 height 11
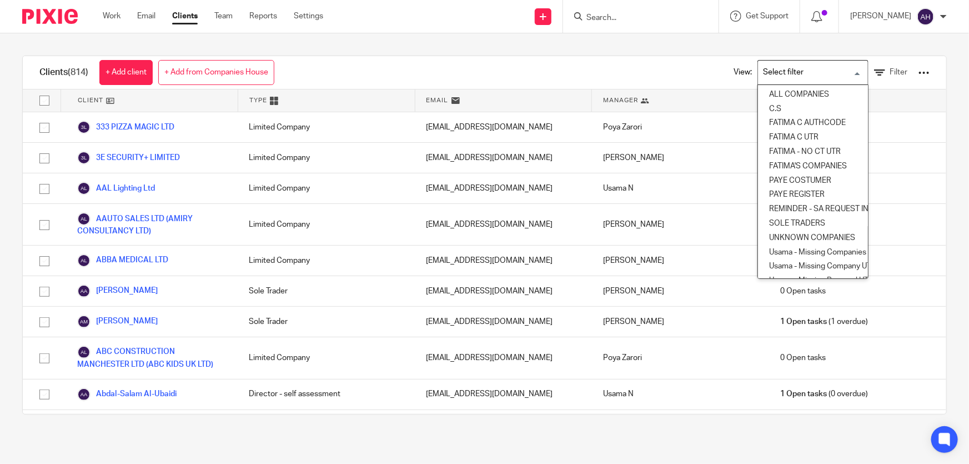
click at [838, 72] on input "Search for option" at bounding box center [810, 72] width 103 height 19
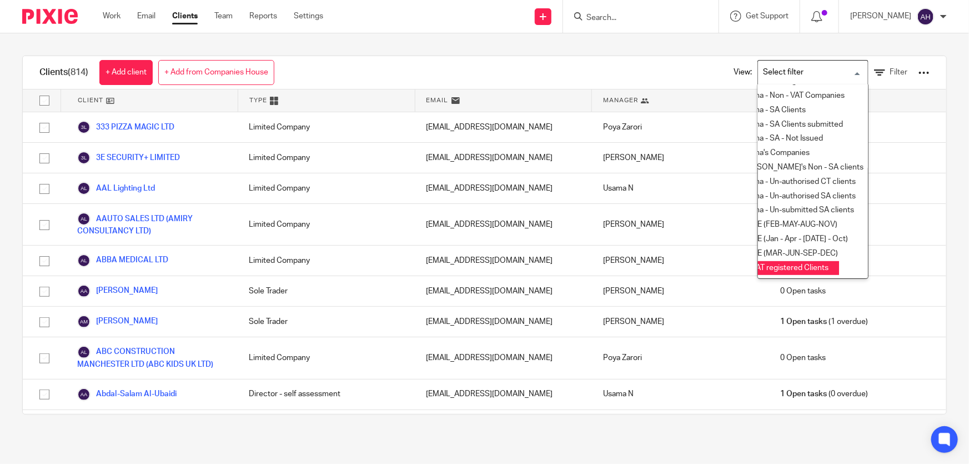
scroll to position [206, 13]
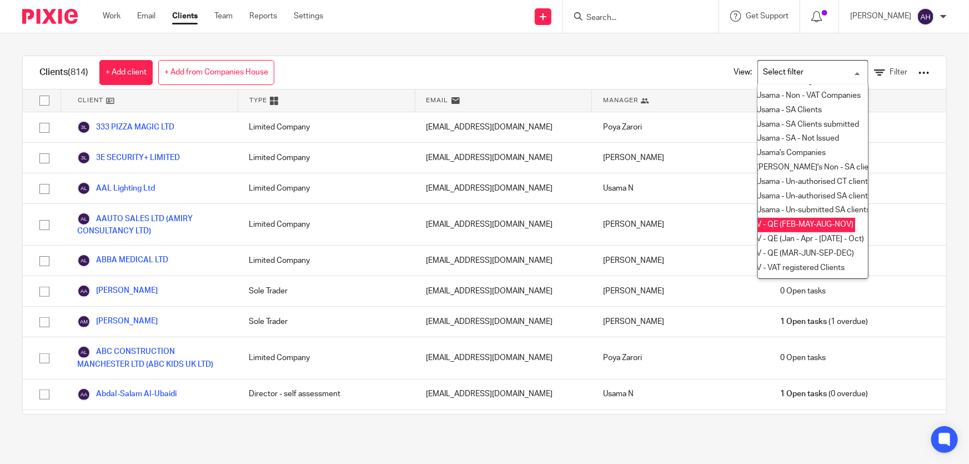
click at [802, 218] on li "V - QE (FEB-MAY-AUG-NOV)" at bounding box center [800, 225] width 110 height 14
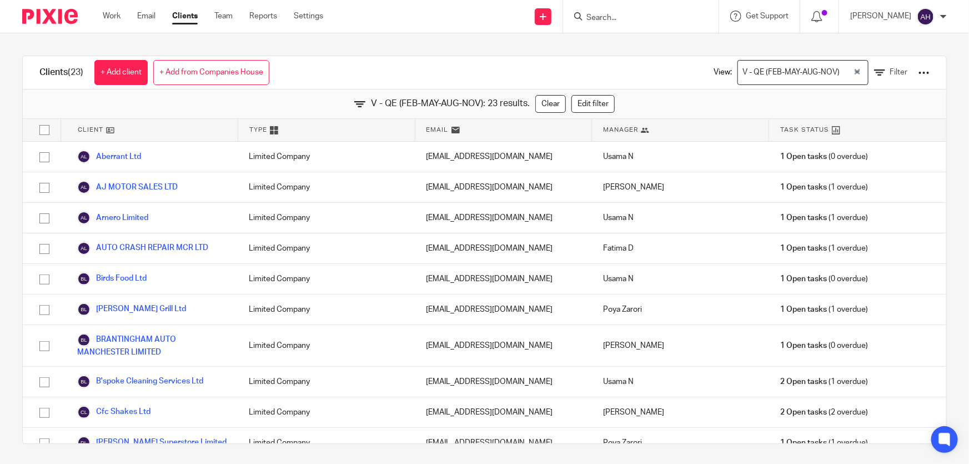
click at [44, 127] on input "checkbox" at bounding box center [44, 129] width 21 height 21
checkbox input "true"
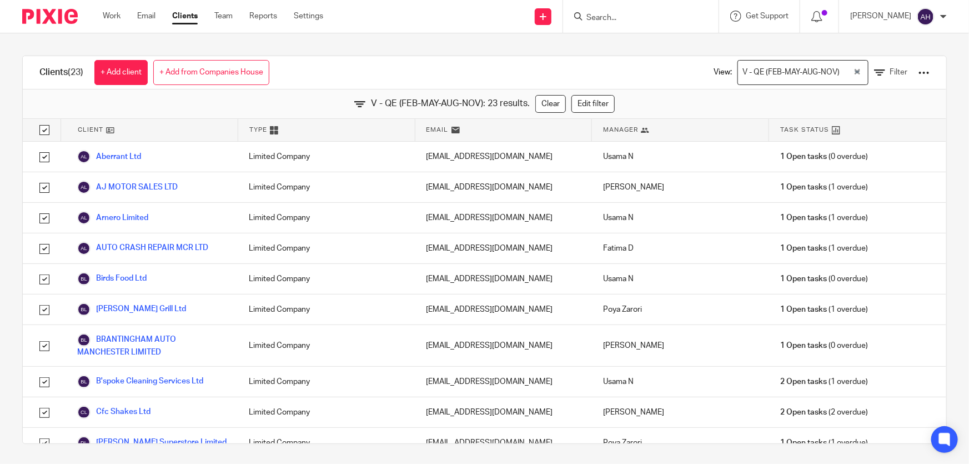
checkbox input "true"
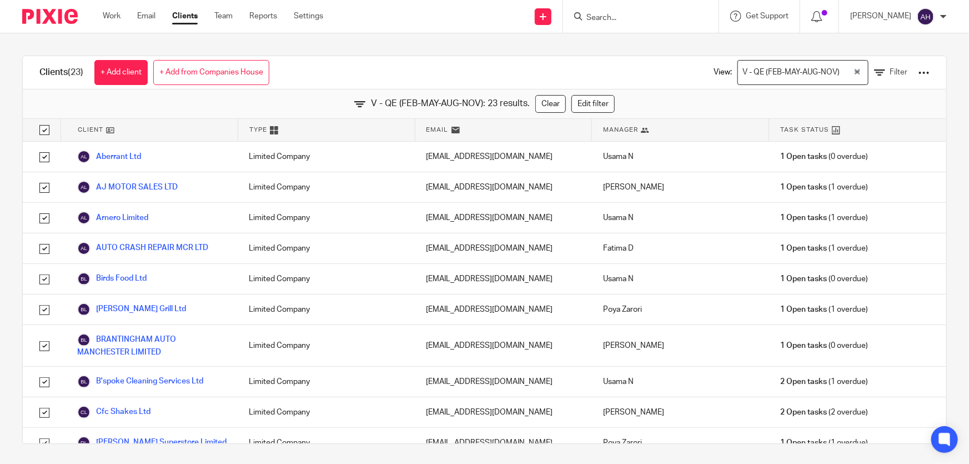
checkbox input "true"
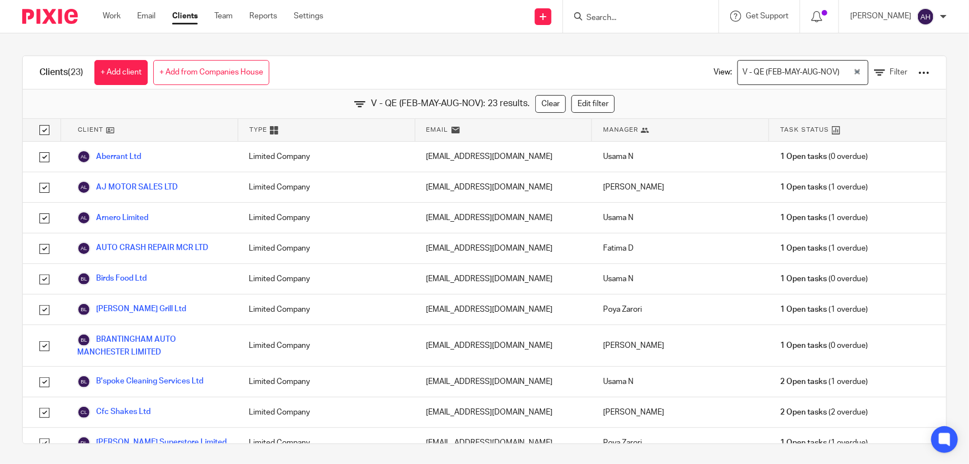
checkbox input "true"
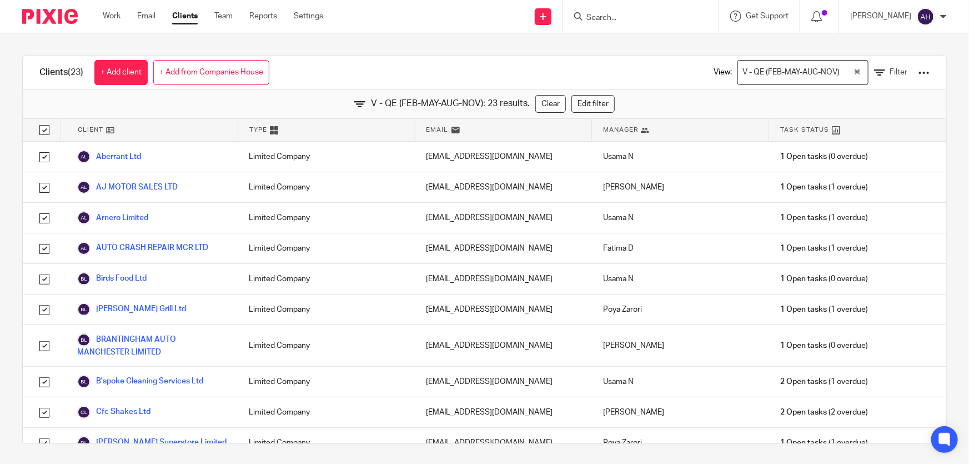
checkbox input "true"
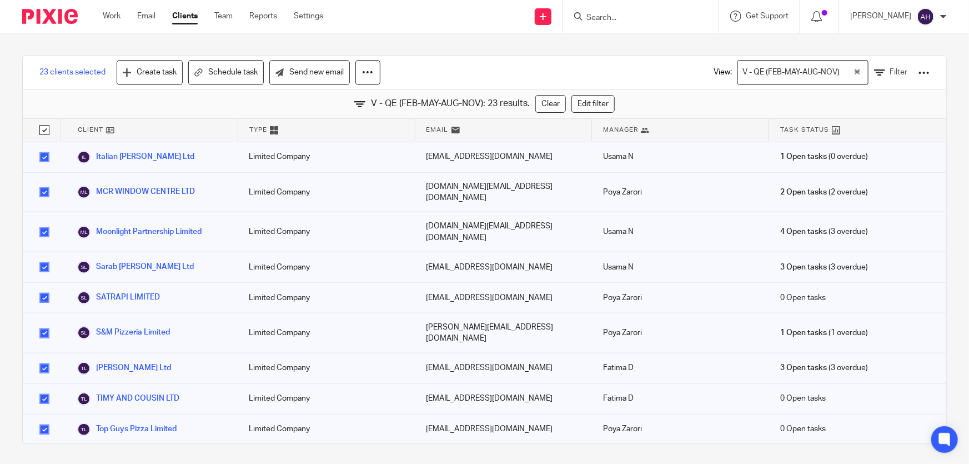
scroll to position [421, 0]
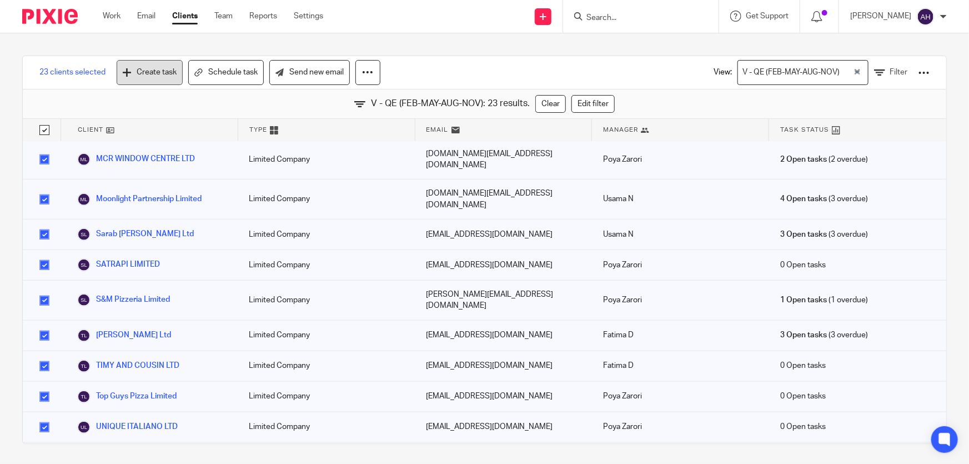
click at [152, 72] on link "Create task" at bounding box center [150, 72] width 66 height 25
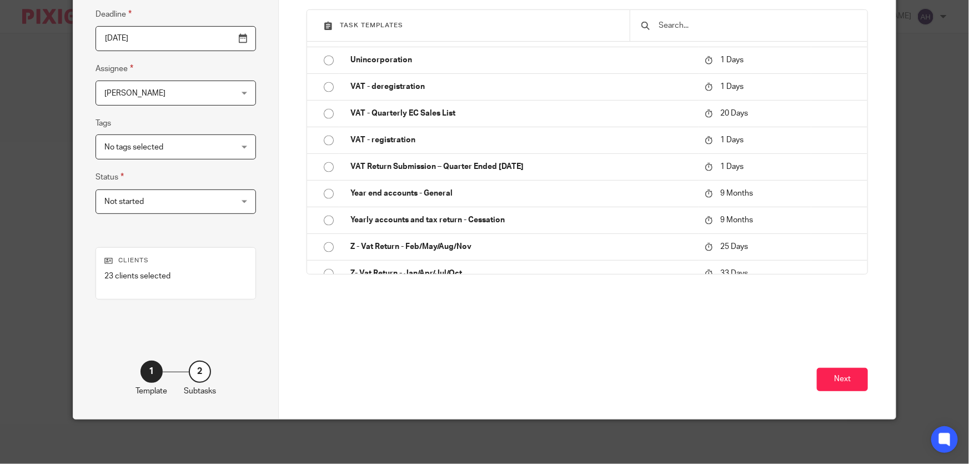
scroll to position [807, 0]
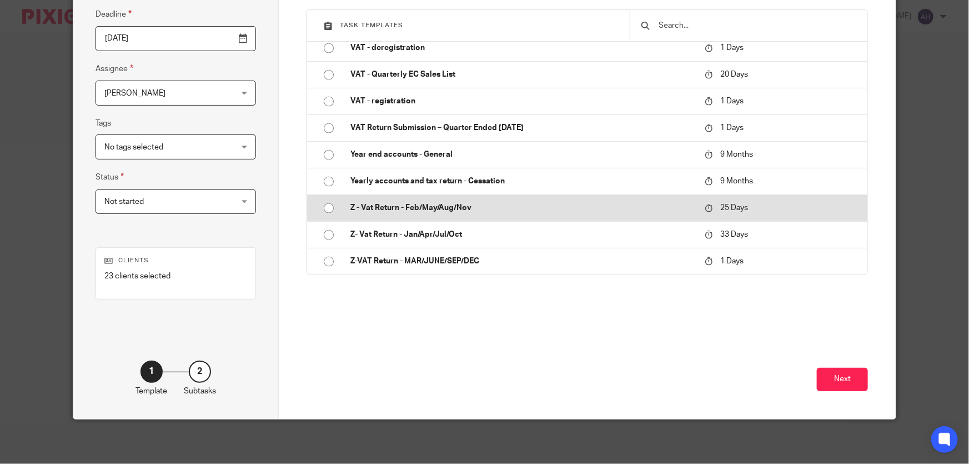
click at [378, 208] on p "Z - Vat Return - Feb/May/Aug/Nov" at bounding box center [521, 207] width 343 height 11
type input "[DATE]"
type input "Z - Vat Return - Feb/May/Aug/Nov"
checkbox input "false"
radio input "true"
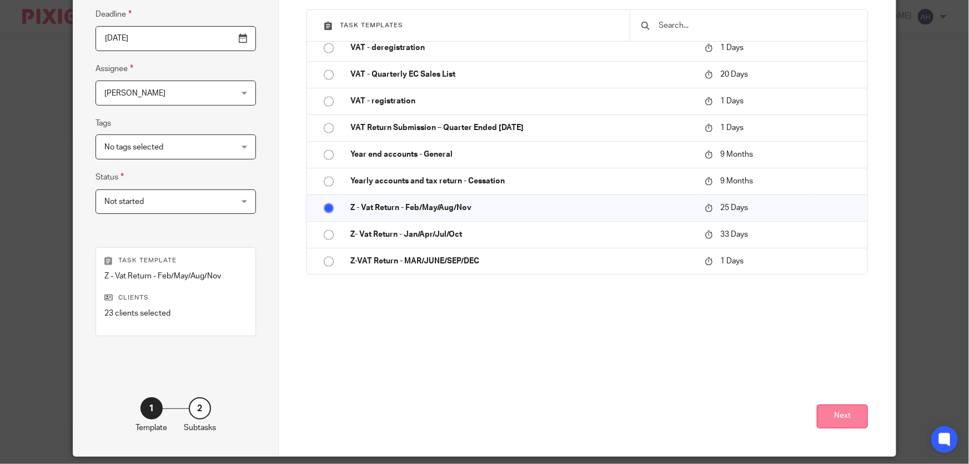
click at [838, 413] on button "Next" at bounding box center [842, 416] width 51 height 24
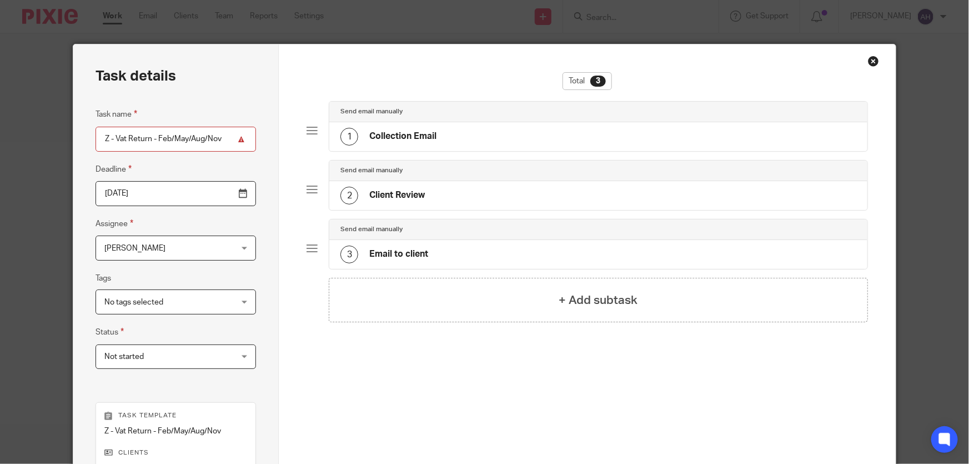
scroll to position [0, 0]
click at [417, 198] on h4 "Client Review" at bounding box center [397, 196] width 56 height 12
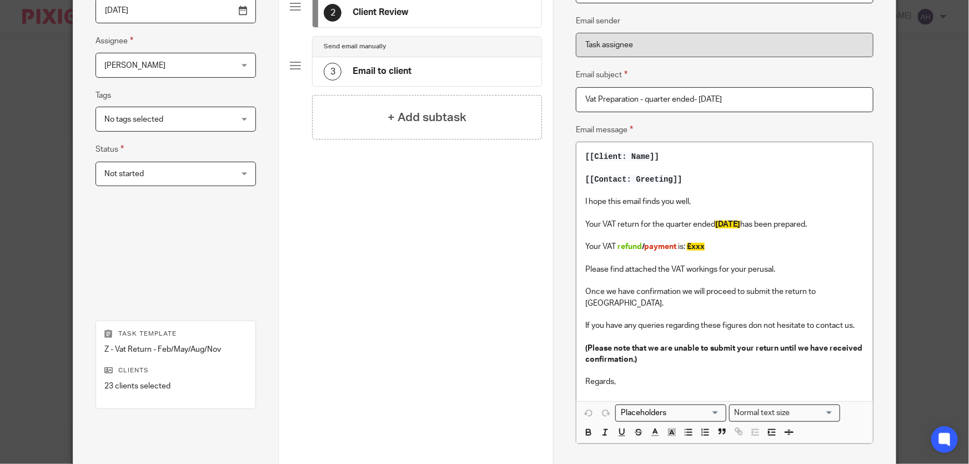
scroll to position [151, 0]
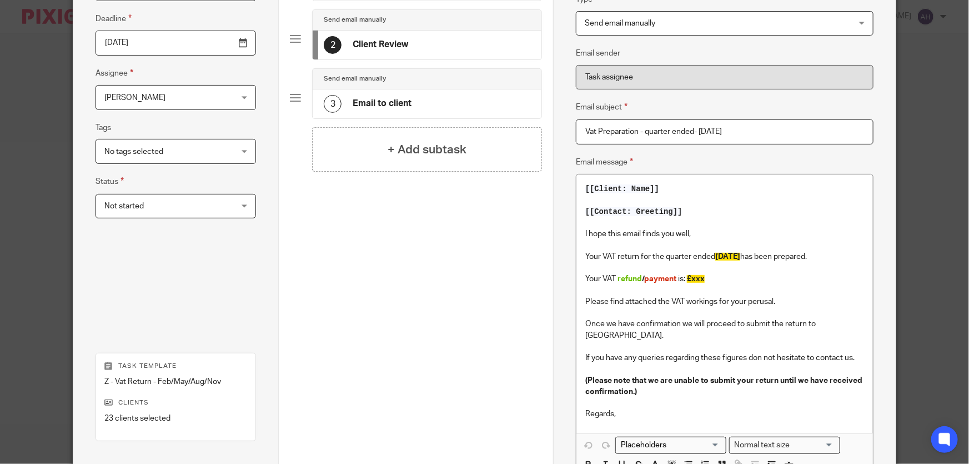
click at [379, 99] on h4 "Email to client" at bounding box center [382, 104] width 59 height 12
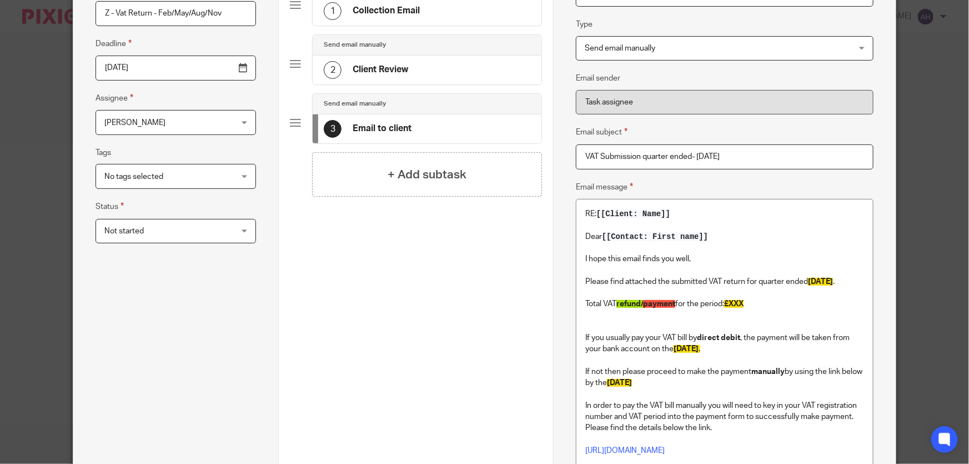
scroll to position [0, 0]
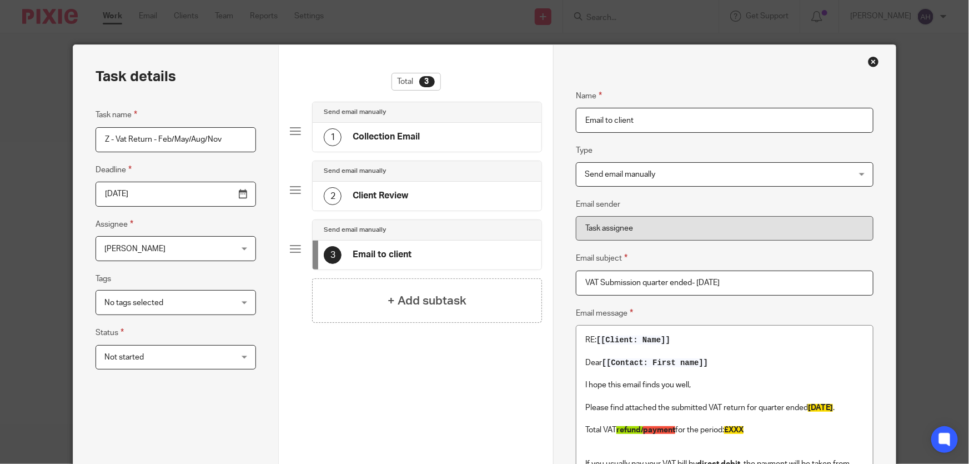
click at [150, 195] on input "2025-10-13" at bounding box center [176, 194] width 160 height 25
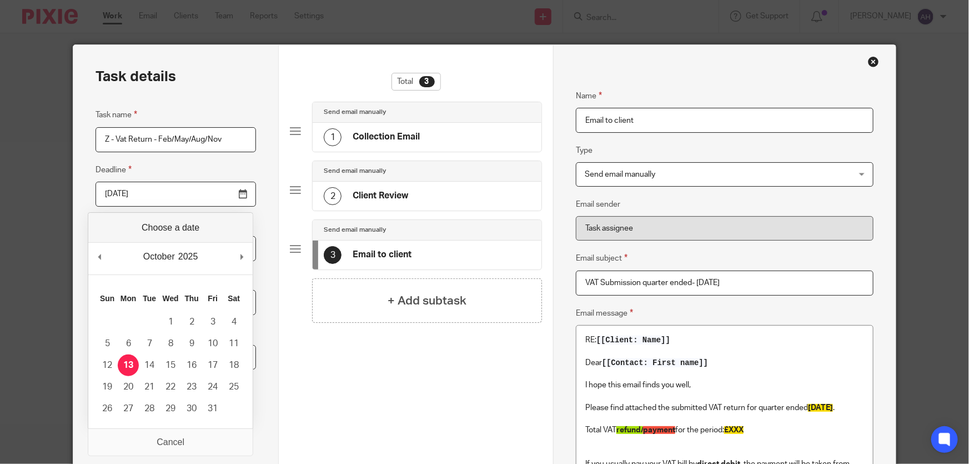
drag, startPoint x: 150, startPoint y: 195, endPoint x: 134, endPoint y: 195, distance: 15.6
click at [134, 195] on input "2025-10-13" at bounding box center [176, 194] width 160 height 25
click at [243, 195] on input "2025-10-13" at bounding box center [176, 194] width 160 height 25
click at [239, 195] on input "2025-10-13" at bounding box center [176, 194] width 160 height 25
click at [212, 197] on input "2025-10-13" at bounding box center [176, 194] width 160 height 25
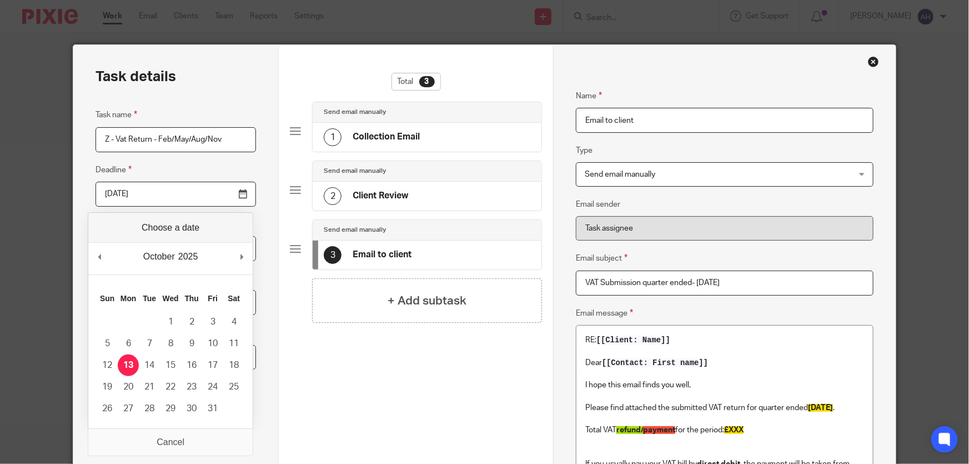
click at [238, 193] on input "2025-10-13" at bounding box center [176, 194] width 160 height 25
click at [191, 163] on fieldset "Deadline 2025-10-13" at bounding box center [176, 184] width 160 height 43
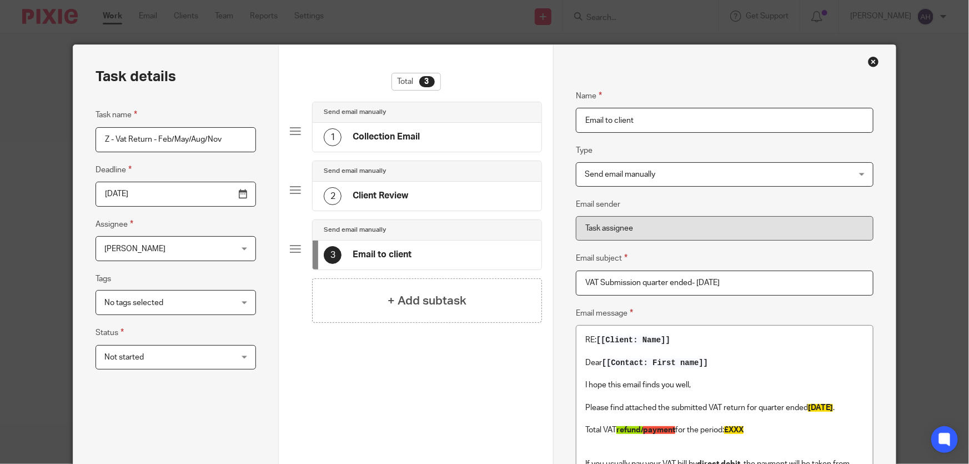
click at [238, 193] on input "2025-10-13" at bounding box center [176, 194] width 160 height 25
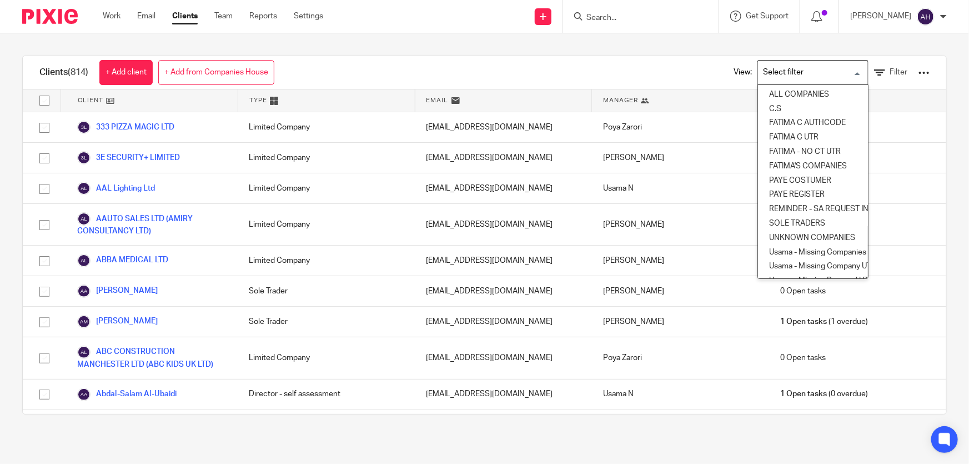
click at [832, 73] on input "Search for option" at bounding box center [810, 72] width 103 height 19
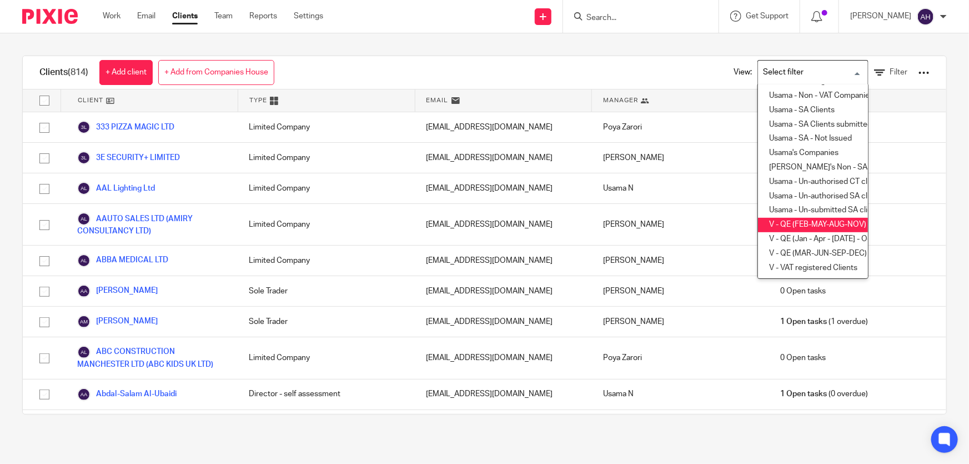
click at [816, 218] on li "V - QE (FEB-MAY-AUG-NOV)" at bounding box center [813, 225] width 110 height 14
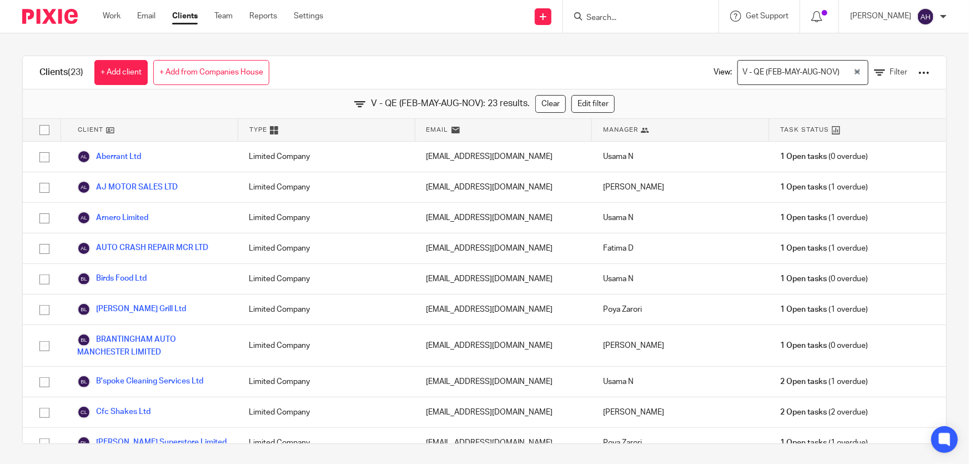
click at [44, 129] on input "checkbox" at bounding box center [44, 129] width 21 height 21
checkbox input "true"
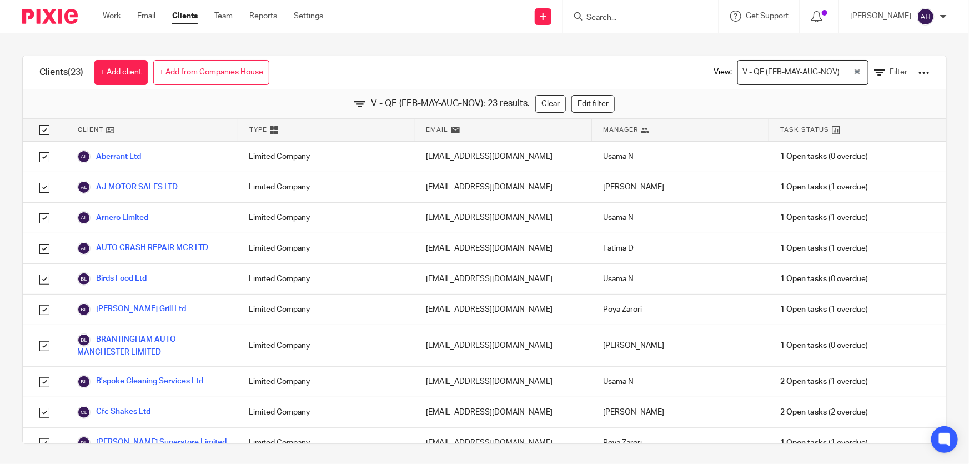
checkbox input "true"
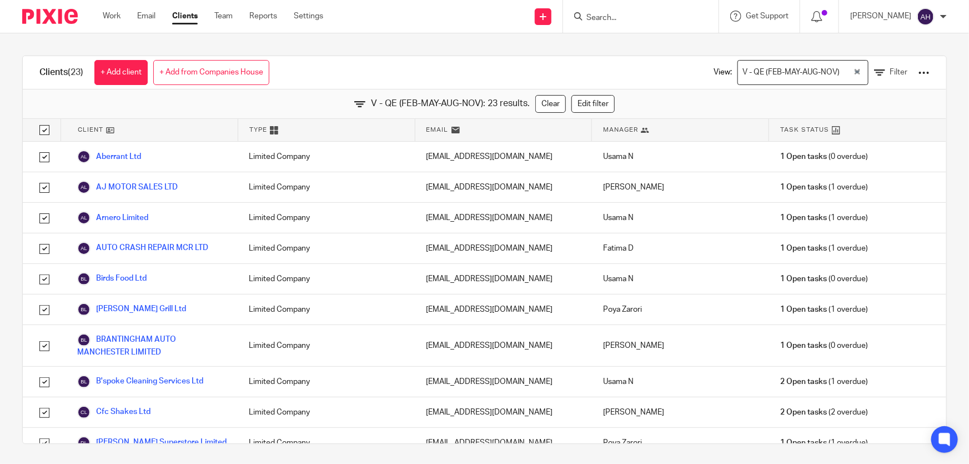
checkbox input "true"
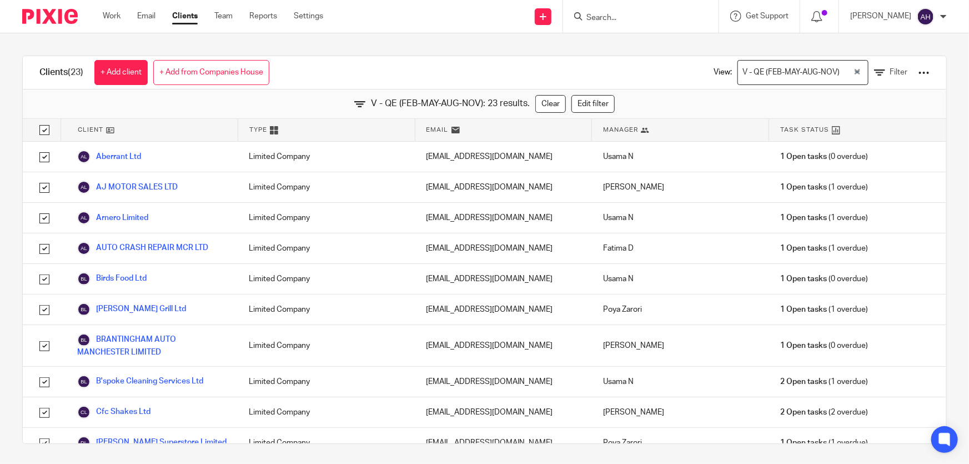
checkbox input "true"
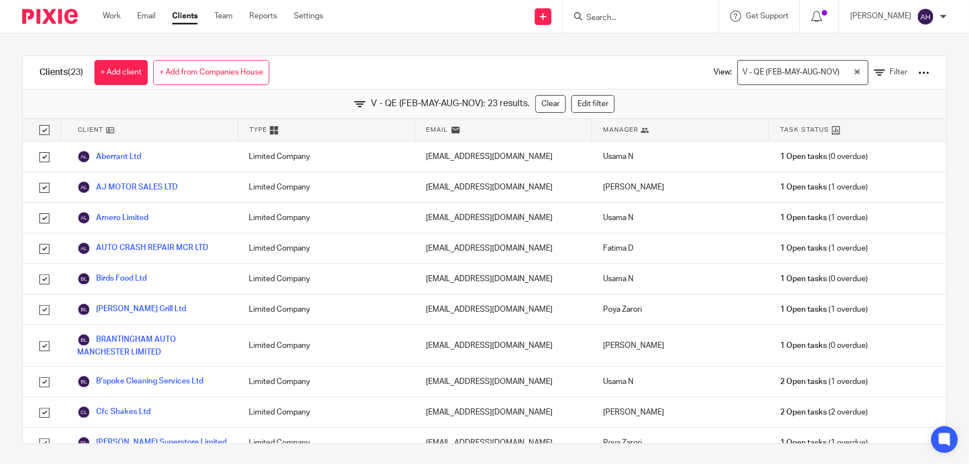
checkbox input "true"
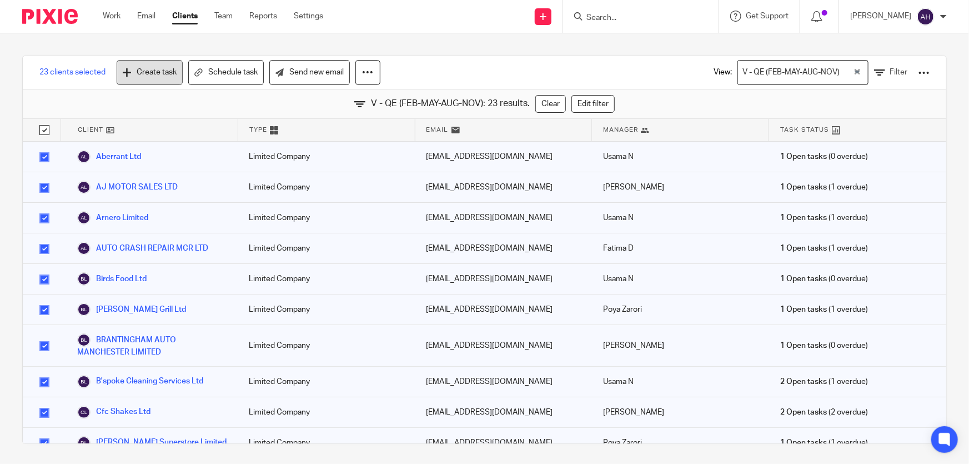
click at [145, 65] on link "Create task" at bounding box center [150, 72] width 66 height 25
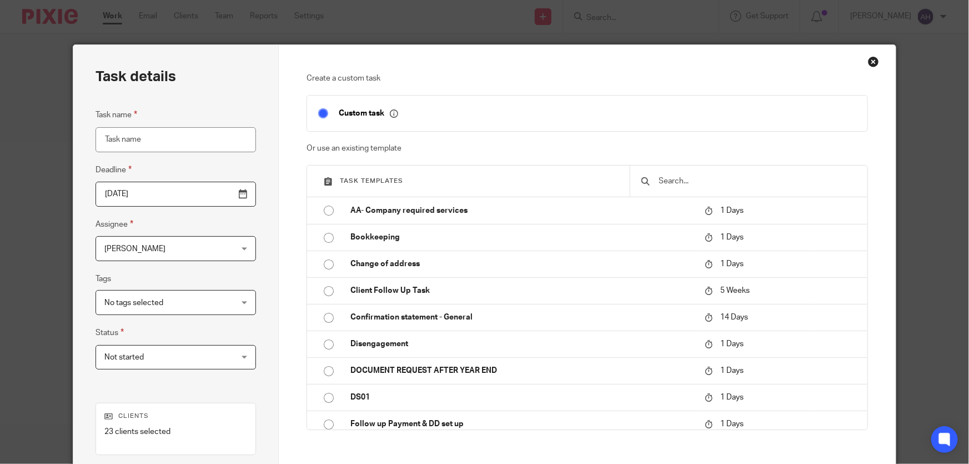
click at [148, 196] on input "[DATE]" at bounding box center [176, 194] width 160 height 25
click at [178, 139] on input "Task name" at bounding box center [176, 139] width 160 height 25
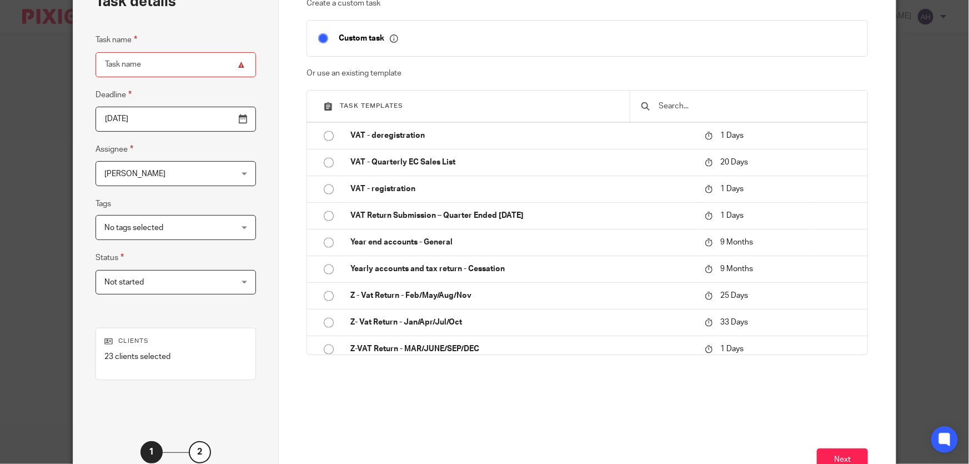
scroll to position [807, 0]
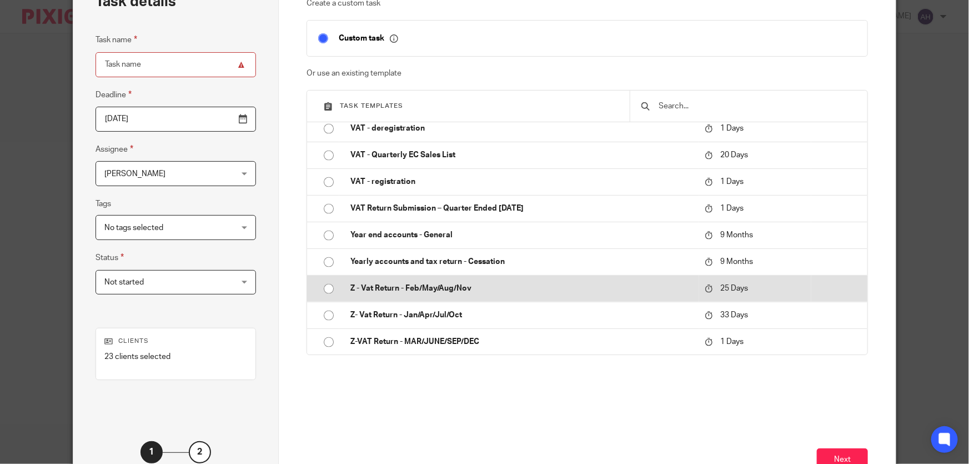
click at [426, 285] on p "Z - Vat Return - Feb/May/Aug/Nov" at bounding box center [521, 288] width 343 height 11
type input "[DATE]"
type input "Z - Vat Return - Feb/May/Aug/Nov"
checkbox input "false"
radio input "true"
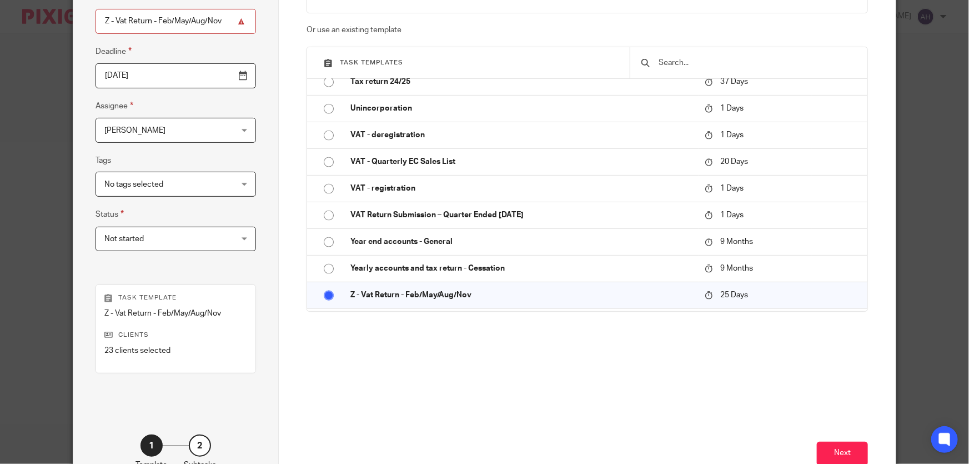
scroll to position [192, 0]
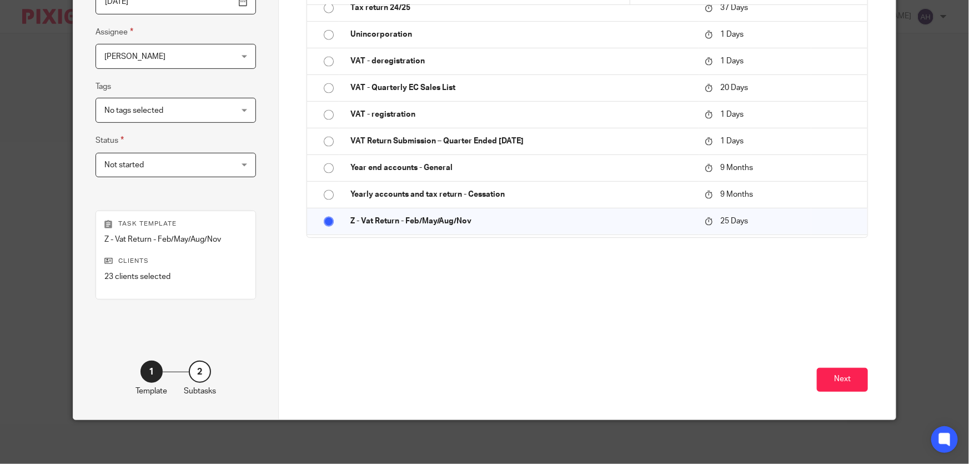
drag, startPoint x: 830, startPoint y: 378, endPoint x: 182, endPoint y: 309, distance: 652.2
click at [199, 338] on div "Task details Task name Z - Vat Return - Feb/May/Aug/Nov Deadline [DATE] Assigne…" at bounding box center [484, 136] width 822 height 566
click at [244, 112] on div "No tags selected" at bounding box center [176, 110] width 160 height 25
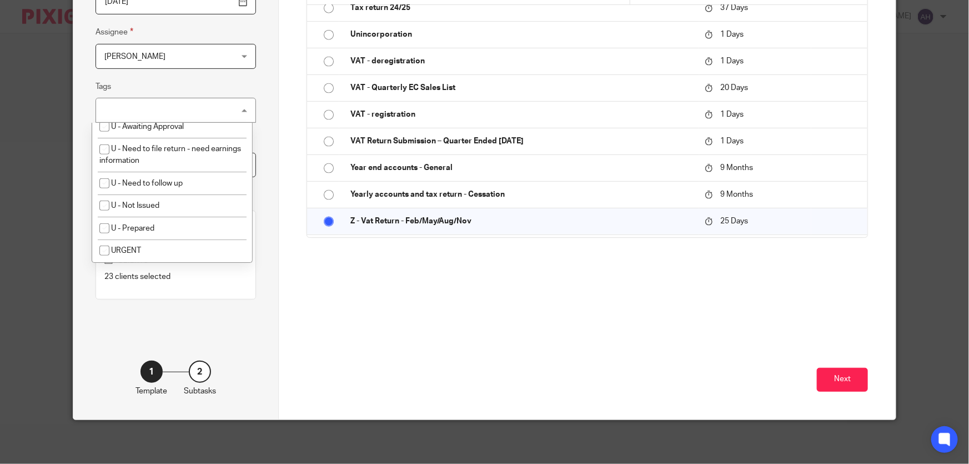
scroll to position [725, 0]
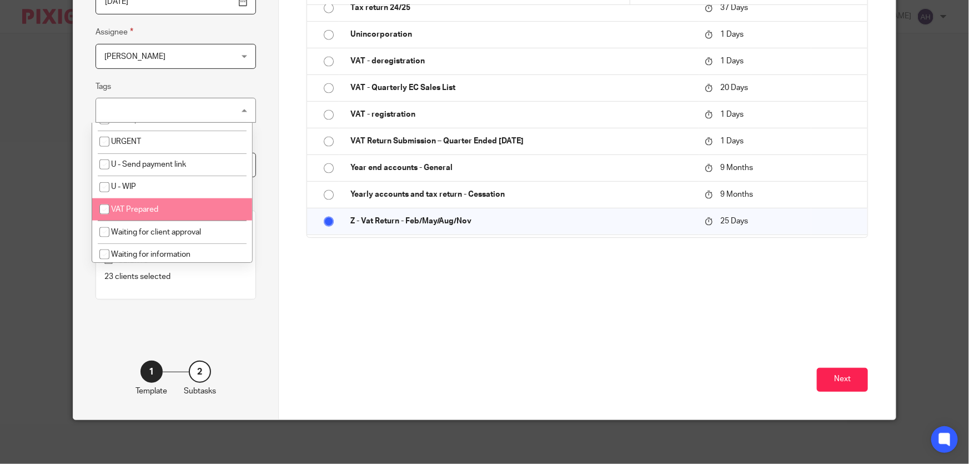
click at [107, 204] on input "checkbox" at bounding box center [104, 209] width 21 height 21
checkbox input "true"
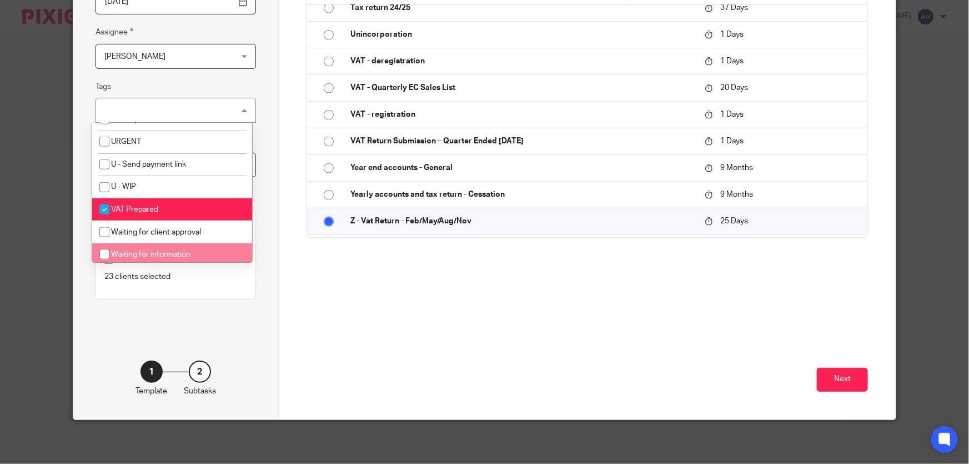
click at [317, 300] on div "Create a custom task Custom task Or use an existing template Task templates AA-…" at bounding box center [587, 95] width 561 height 428
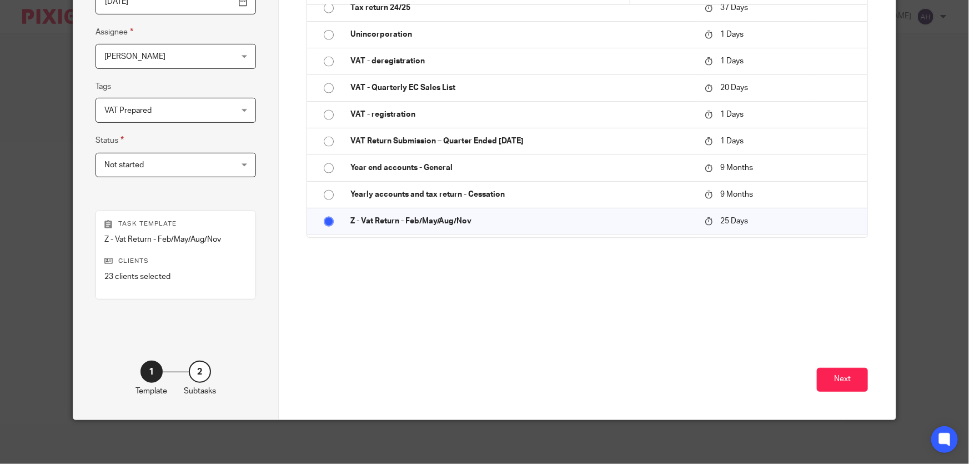
click at [245, 165] on div "Not started Not started" at bounding box center [176, 165] width 160 height 25
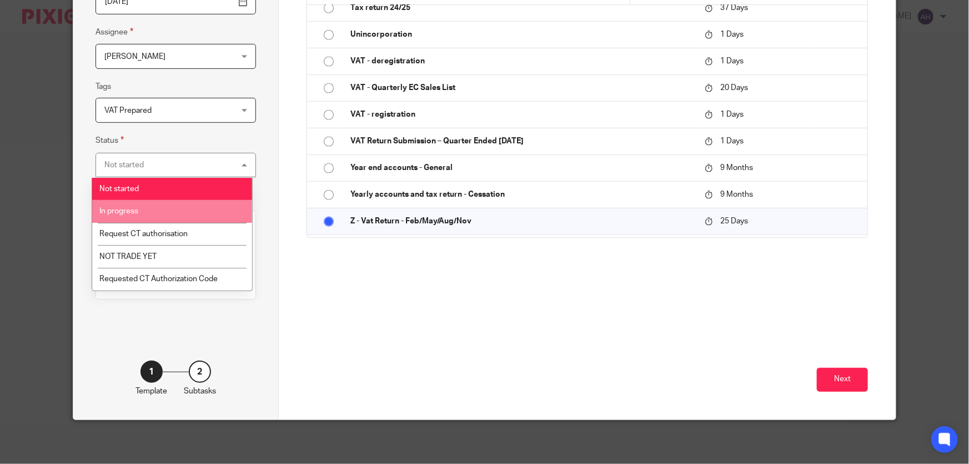
click at [161, 208] on li "In progress" at bounding box center [172, 211] width 160 height 23
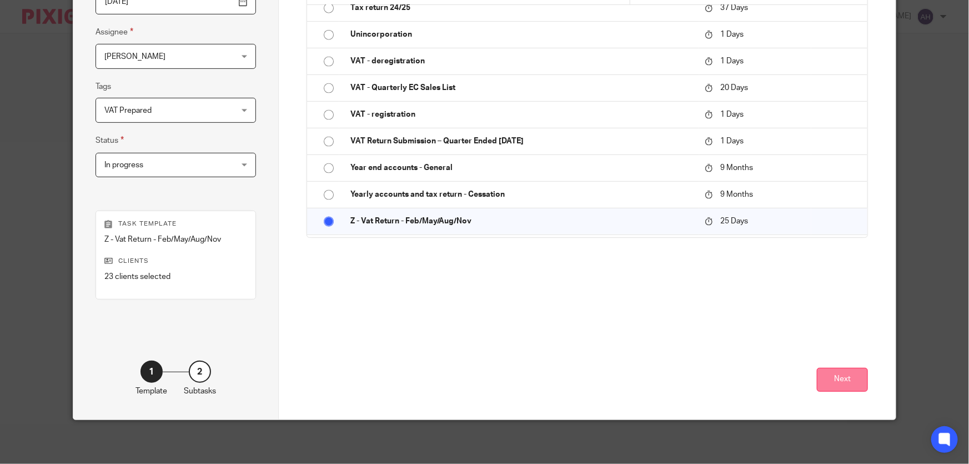
click at [847, 380] on button "Next" at bounding box center [842, 380] width 51 height 24
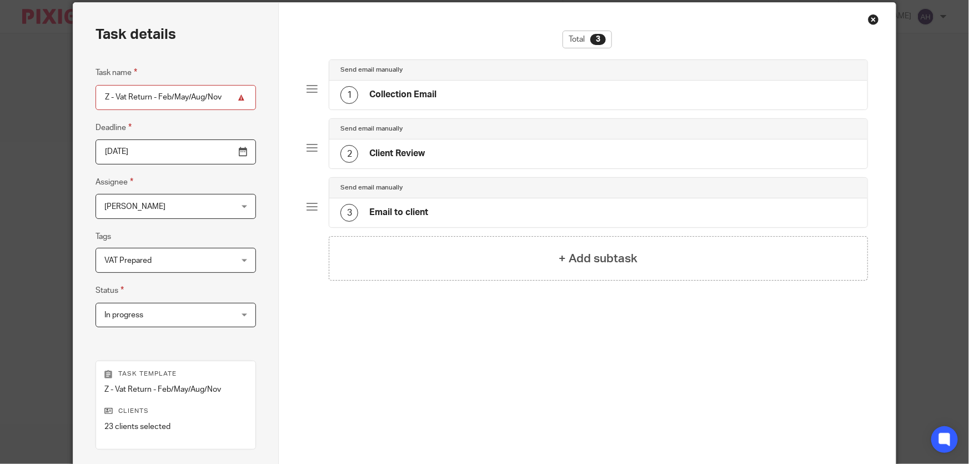
scroll to position [41, 0]
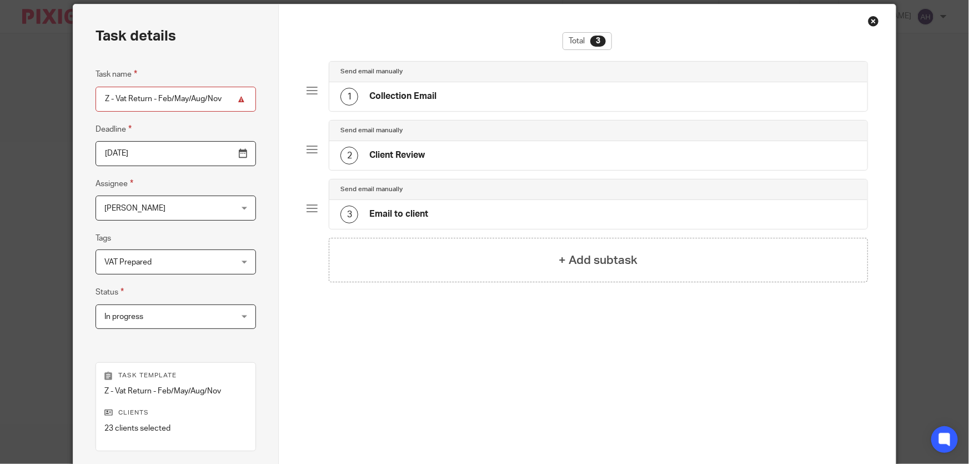
click at [428, 151] on div "2 Client Review" at bounding box center [598, 155] width 538 height 29
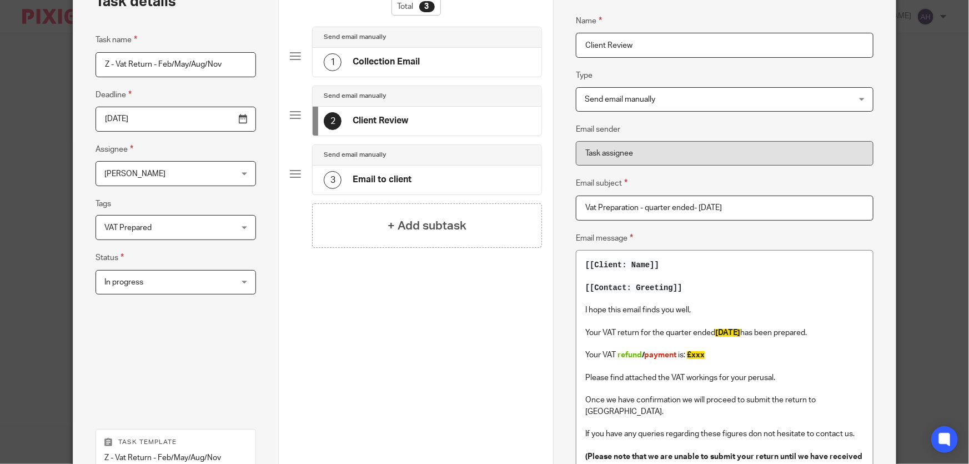
scroll to position [91, 0]
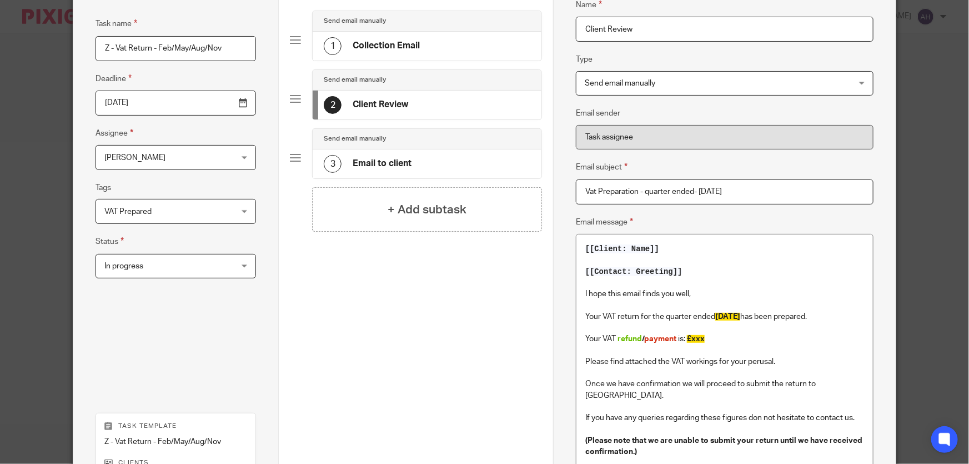
click at [435, 150] on div "3 Email to client" at bounding box center [427, 163] width 229 height 29
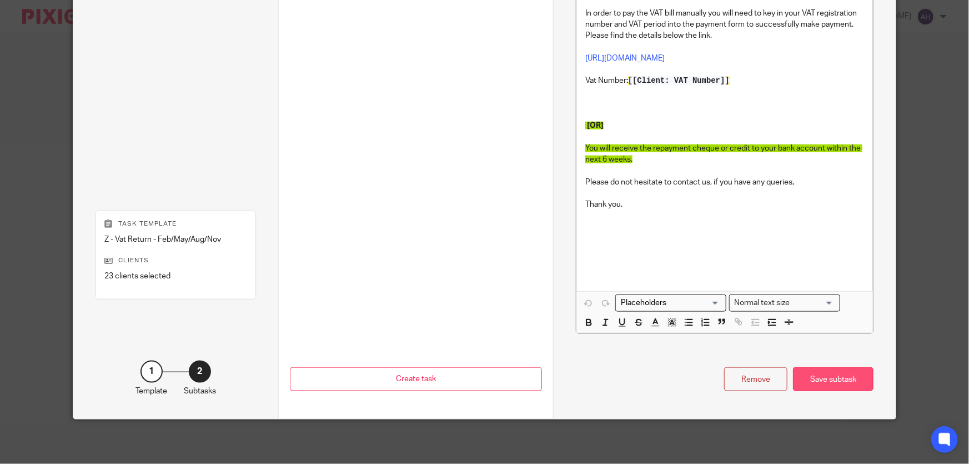
click at [842, 378] on div "Save subtask" at bounding box center [833, 379] width 81 height 24
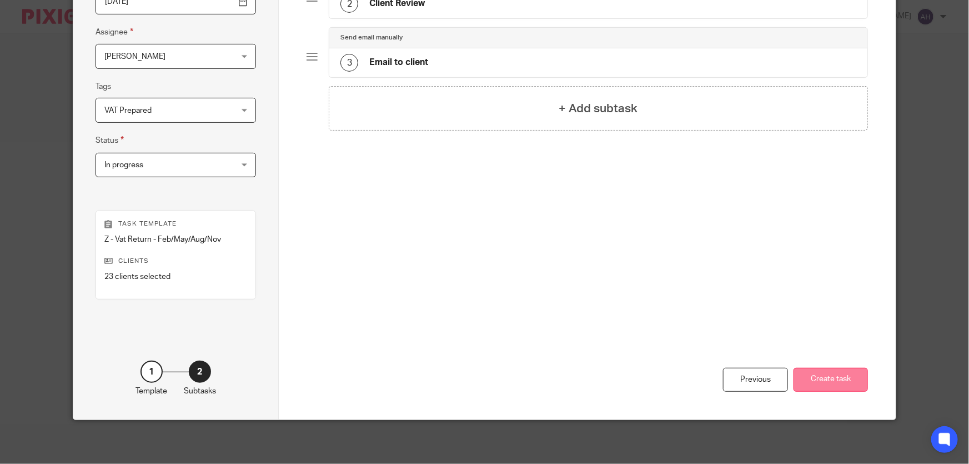
click at [840, 376] on button "Create task" at bounding box center [831, 380] width 74 height 24
